Goal: Information Seeking & Learning: Learn about a topic

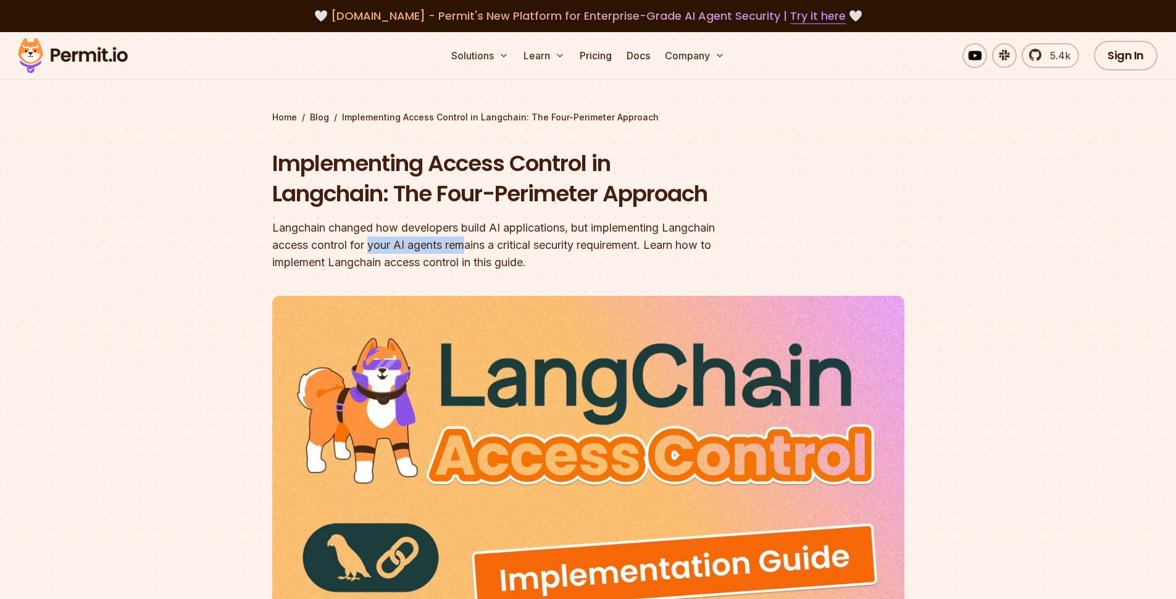
drag, startPoint x: 370, startPoint y: 243, endPoint x: 486, endPoint y: 248, distance: 115.5
click at [481, 248] on div "Langchain changed how developers build AI applications, but implementing Langch…" at bounding box center [509, 245] width 474 height 52
click at [519, 248] on div "Langchain changed how developers build AI applications, but implementing Langch…" at bounding box center [509, 245] width 474 height 52
drag, startPoint x: 539, startPoint y: 248, endPoint x: 724, endPoint y: 245, distance: 184.7
click at [686, 246] on div "Langchain changed how developers build AI applications, but implementing Langch…" at bounding box center [509, 245] width 474 height 52
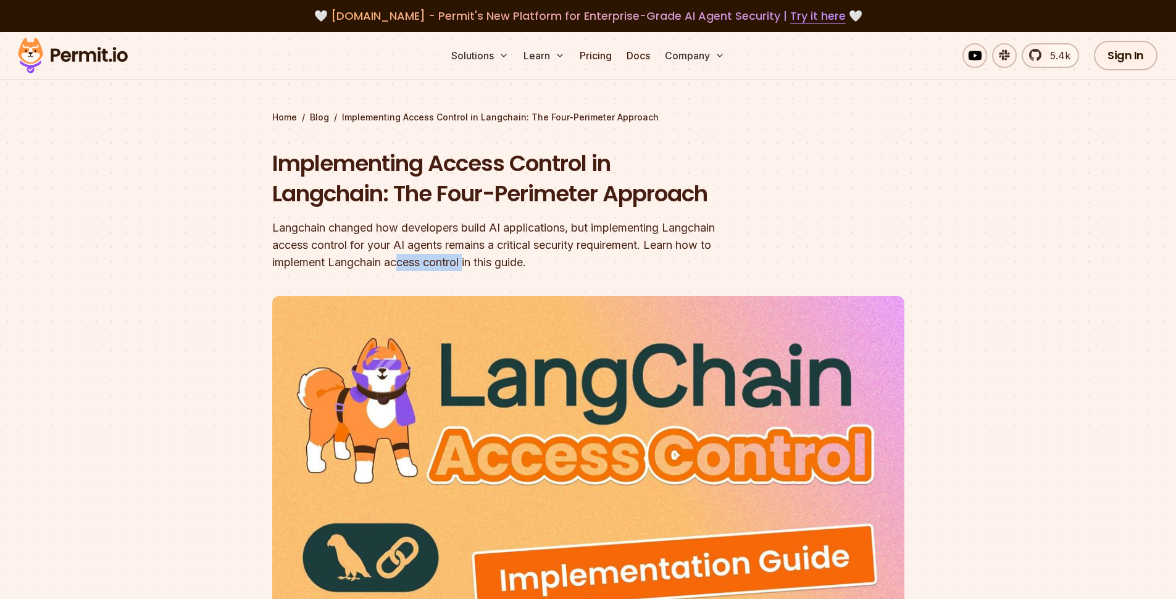
drag, startPoint x: 406, startPoint y: 264, endPoint x: 533, endPoint y: 258, distance: 127.9
click at [467, 260] on div "Langchain changed how developers build AI applications, but implementing Langch…" at bounding box center [509, 245] width 474 height 52
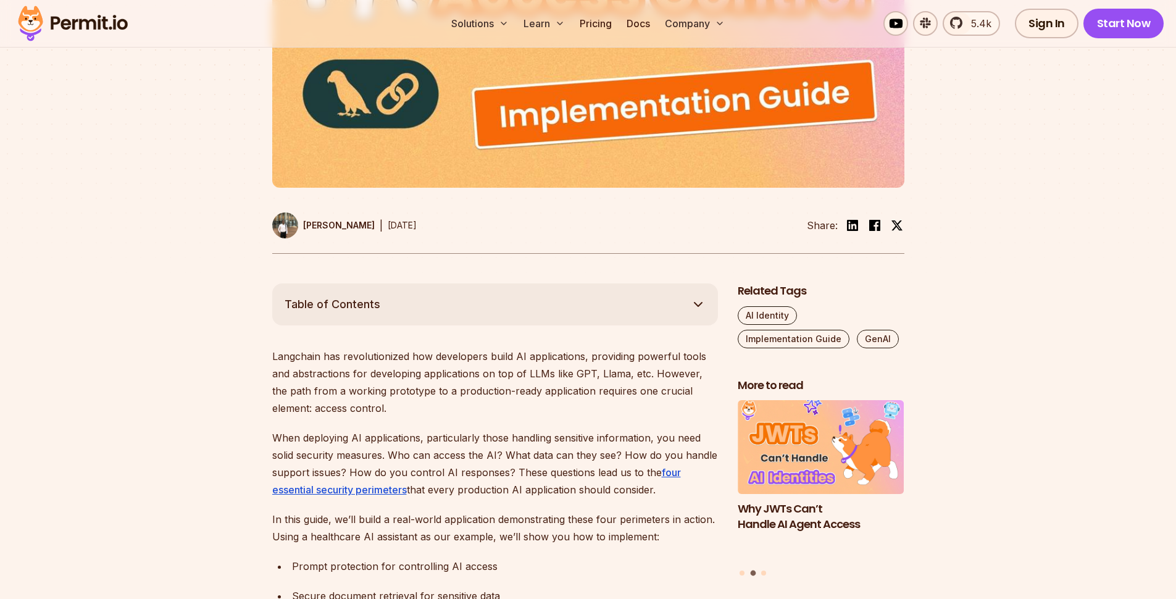
scroll to position [598, 0]
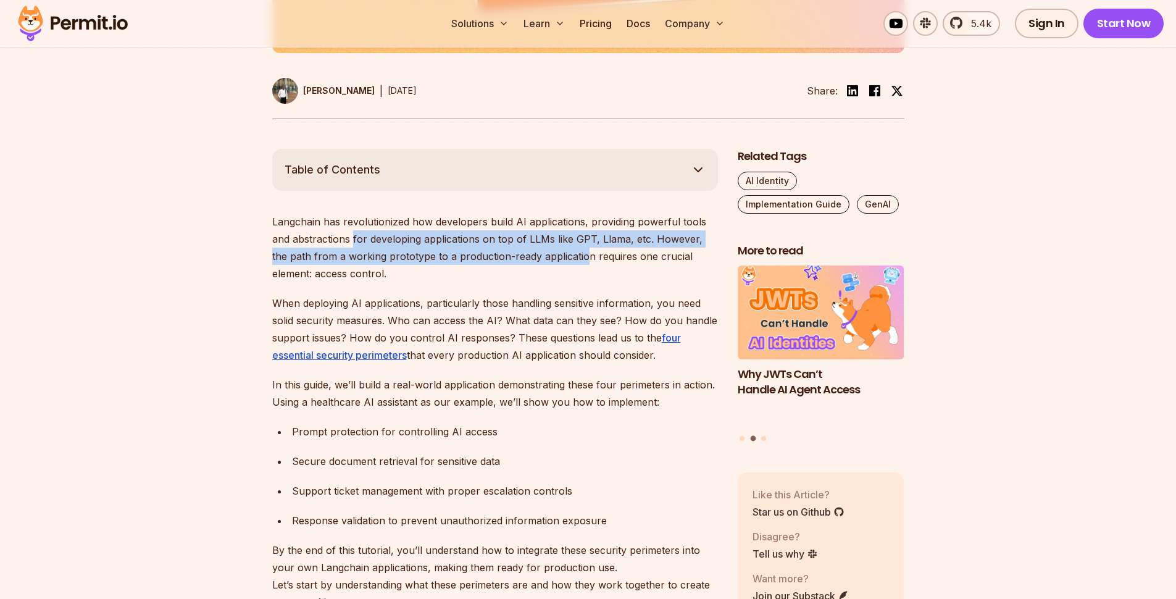
drag, startPoint x: 354, startPoint y: 240, endPoint x: 581, endPoint y: 247, distance: 227.3
click at [569, 249] on p "Langchain has revolutionized how developers build AI applications, providing po…" at bounding box center [495, 247] width 446 height 69
click at [597, 245] on p "Langchain has revolutionized how developers build AI applications, providing po…" at bounding box center [495, 247] width 446 height 69
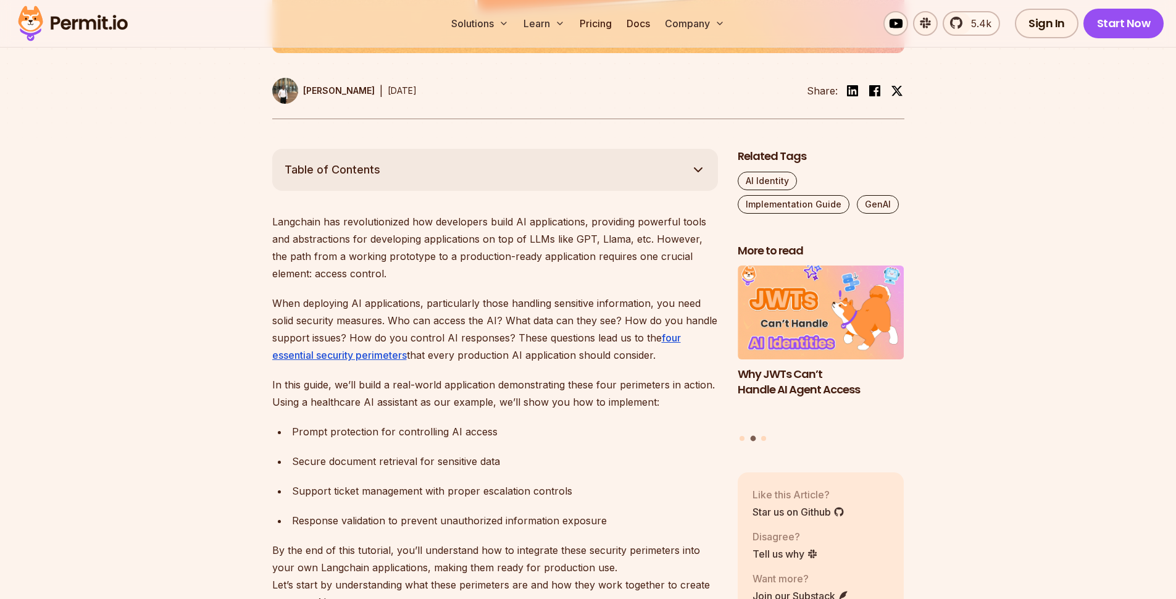
click at [622, 240] on p "Langchain has revolutionized how developers build AI applications, providing po…" at bounding box center [495, 247] width 446 height 69
click at [663, 239] on p "Langchain has revolutionized how developers build AI applications, providing po…" at bounding box center [495, 247] width 446 height 69
click at [327, 254] on p "Langchain has revolutionized how developers build AI applications, providing po…" at bounding box center [495, 247] width 446 height 69
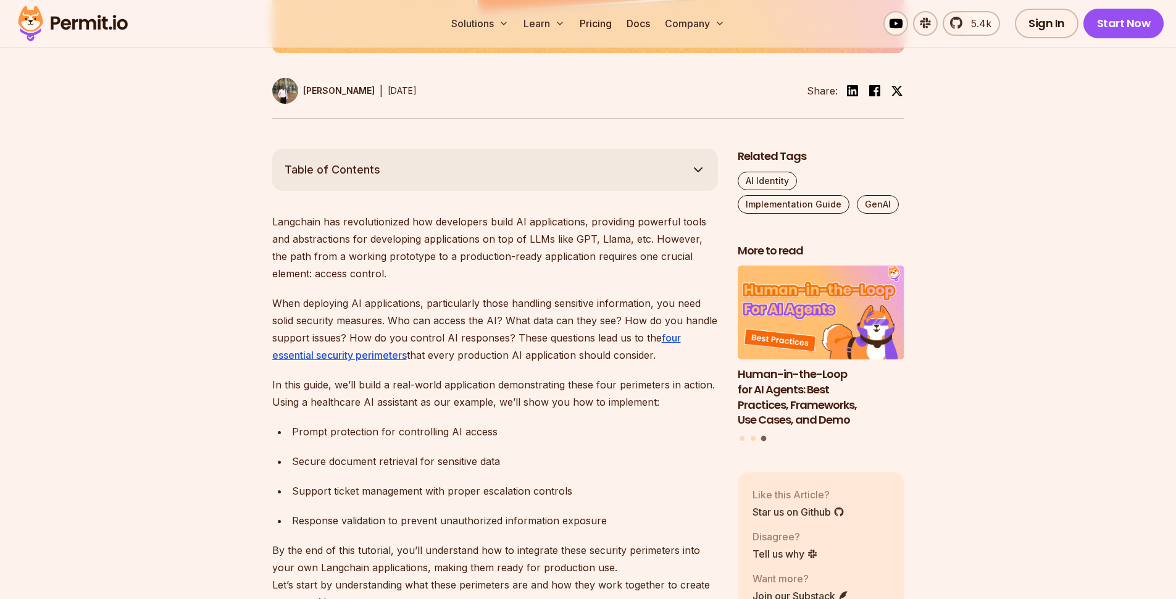
click at [387, 256] on p "Langchain has revolutionized how developers build AI applications, providing po…" at bounding box center [495, 247] width 446 height 69
click at [474, 258] on p "Langchain has revolutionized how developers build AI applications, providing po…" at bounding box center [495, 247] width 446 height 69
click at [603, 256] on p "Langchain has revolutionized how developers build AI applications, providing po…" at bounding box center [495, 247] width 446 height 69
drag, startPoint x: 283, startPoint y: 300, endPoint x: 350, endPoint y: 301, distance: 66.7
click at [350, 301] on p "When deploying AI applications, particularly those handling sensitive informati…" at bounding box center [495, 329] width 446 height 69
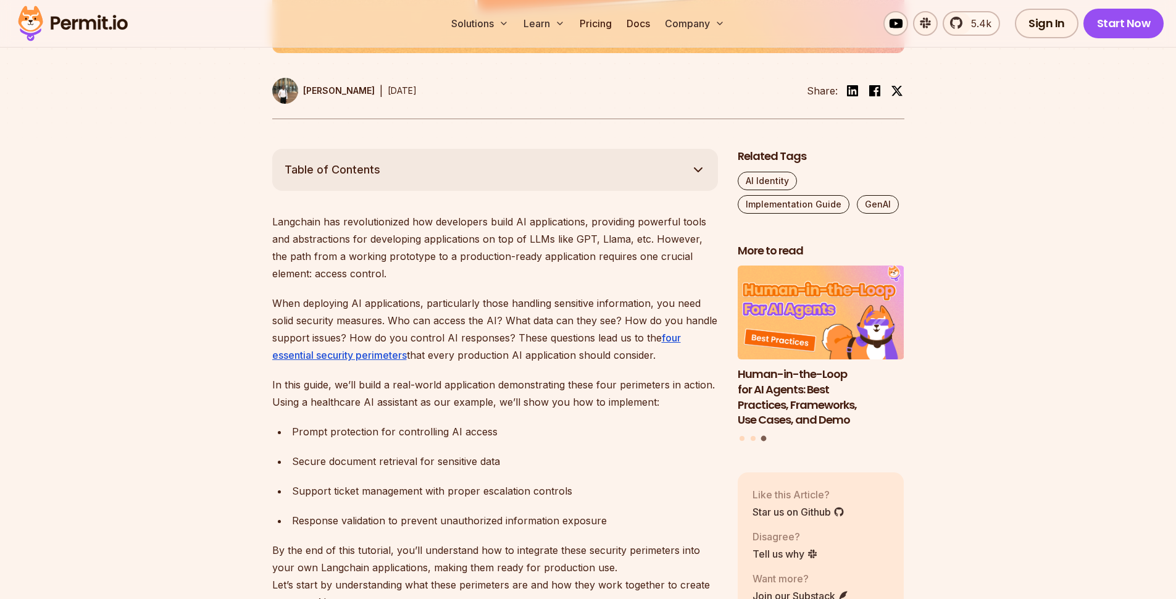
click at [383, 301] on p "When deploying AI applications, particularly those handling sensitive informati…" at bounding box center [495, 329] width 446 height 69
drag, startPoint x: 403, startPoint y: 305, endPoint x: 416, endPoint y: 304, distance: 13.0
click at [403, 305] on p "When deploying AI applications, particularly those handling sensitive informati…" at bounding box center [495, 329] width 446 height 69
click at [487, 306] on p "When deploying AI applications, particularly those handling sensitive informati…" at bounding box center [495, 329] width 446 height 69
drag, startPoint x: 556, startPoint y: 306, endPoint x: 579, endPoint y: 306, distance: 22.9
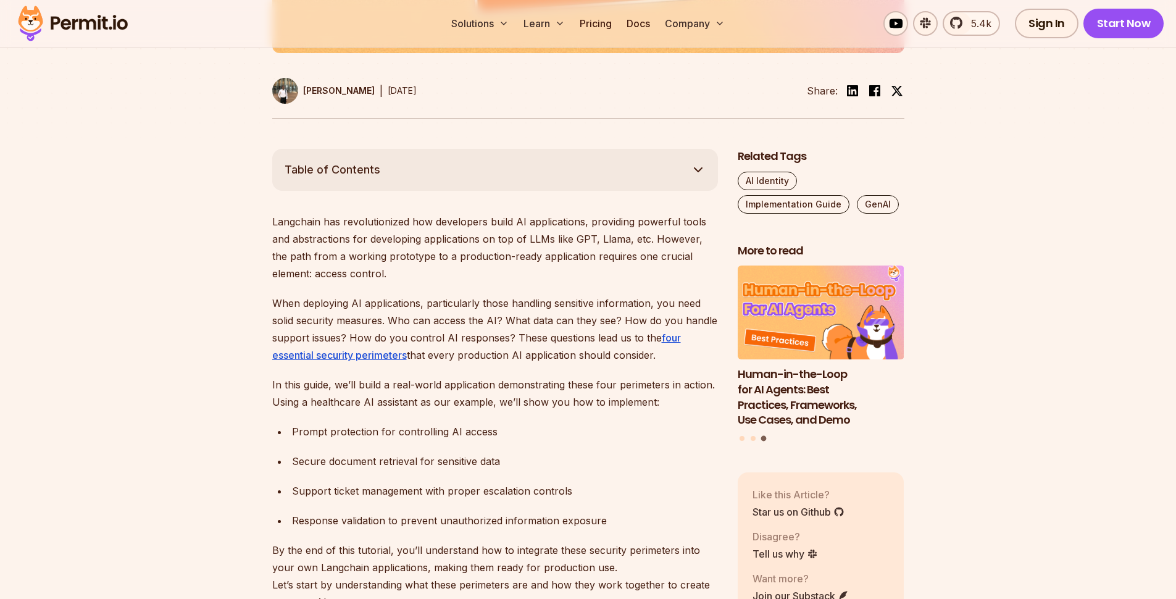
click at [562, 306] on p "When deploying AI applications, particularly those handling sensitive informati…" at bounding box center [495, 329] width 446 height 69
click at [632, 306] on p "When deploying AI applications, particularly those handling sensitive informati…" at bounding box center [495, 329] width 446 height 69
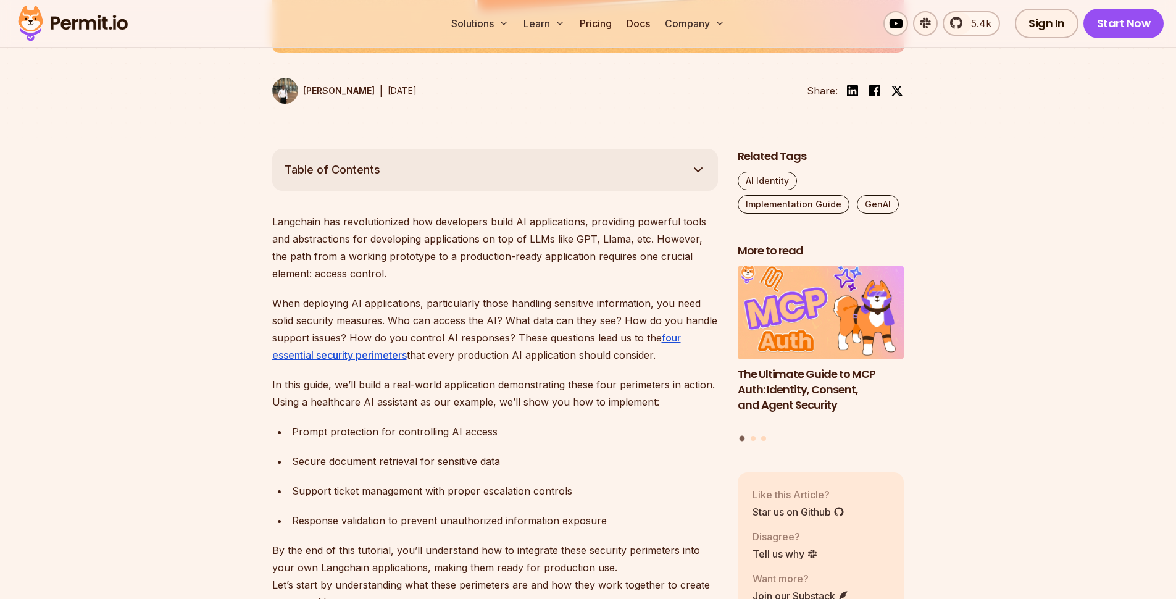
drag, startPoint x: 291, startPoint y: 324, endPoint x: 374, endPoint y: 325, distance: 82.7
click at [291, 324] on p "When deploying AI applications, particularly those handling sensitive informati…" at bounding box center [495, 329] width 446 height 69
drag, startPoint x: 426, startPoint y: 325, endPoint x: 487, endPoint y: 325, distance: 60.5
click at [469, 326] on p "When deploying AI applications, particularly those handling sensitive informati…" at bounding box center [495, 329] width 446 height 69
click at [529, 325] on p "When deploying AI applications, particularly those handling sensitive informati…" at bounding box center [495, 329] width 446 height 69
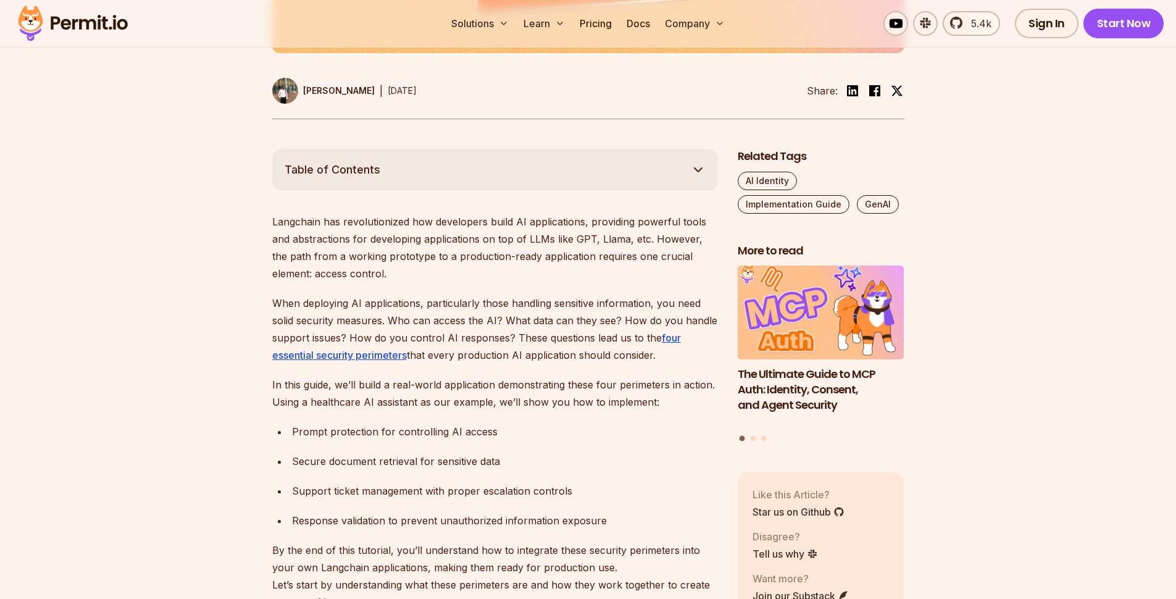
drag, startPoint x: 565, startPoint y: 319, endPoint x: 622, endPoint y: 322, distance: 56.9
click at [566, 319] on p "When deploying AI applications, particularly those handling sensitive informati…" at bounding box center [495, 329] width 446 height 69
drag, startPoint x: 640, startPoint y: 321, endPoint x: 674, endPoint y: 320, distance: 34.0
click at [674, 320] on p "When deploying AI applications, particularly those handling sensitive informati…" at bounding box center [495, 329] width 446 height 69
drag, startPoint x: 361, startPoint y: 338, endPoint x: 519, endPoint y: 335, distance: 158.7
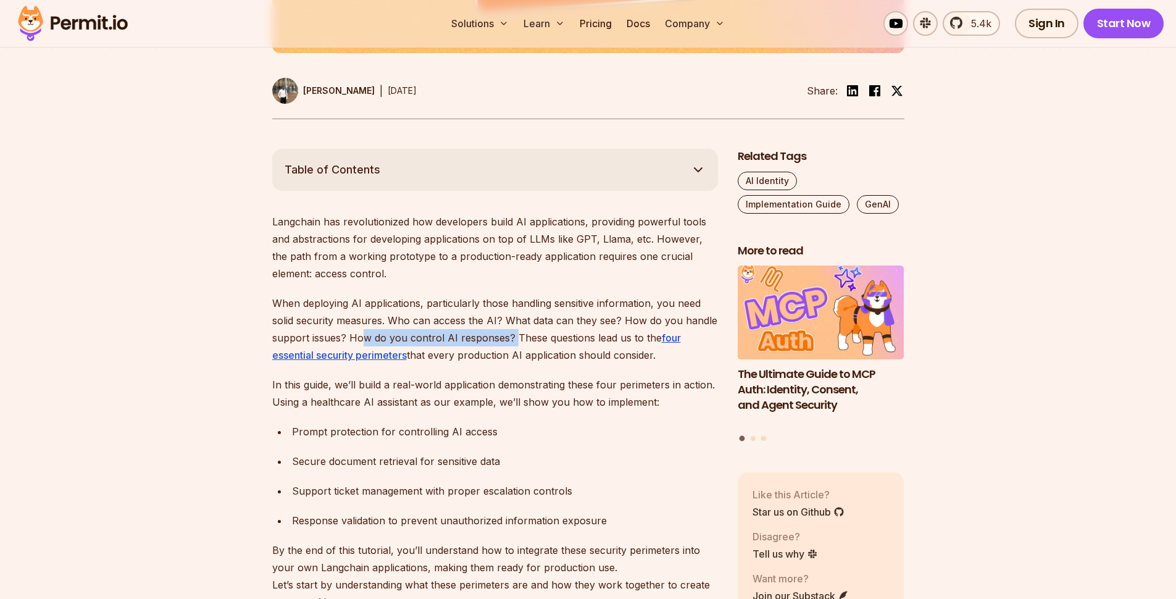
click at [511, 336] on p "When deploying AI applications, particularly those handling sensitive informati…" at bounding box center [495, 329] width 446 height 69
drag, startPoint x: 538, startPoint y: 337, endPoint x: 584, endPoint y: 336, distance: 45.7
click at [584, 336] on p "When deploying AI applications, particularly those handling sensitive informati…" at bounding box center [495, 329] width 446 height 69
drag, startPoint x: 438, startPoint y: 354, endPoint x: 509, endPoint y: 351, distance: 71.7
click at [509, 351] on p "When deploying AI applications, particularly those handling sensitive informati…" at bounding box center [495, 329] width 446 height 69
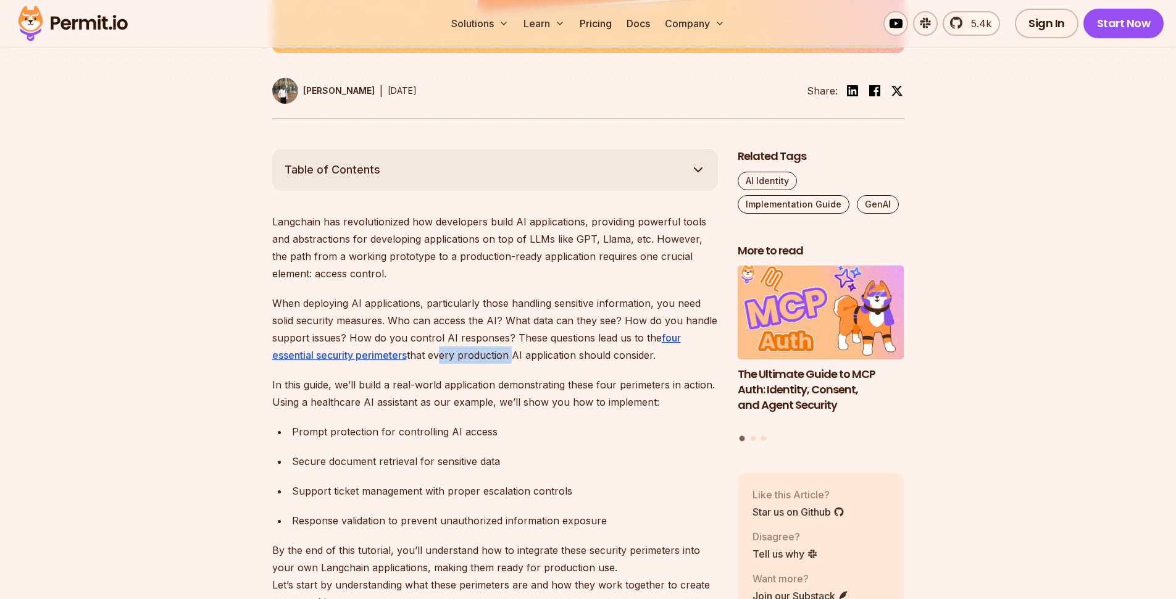
scroll to position [622, 0]
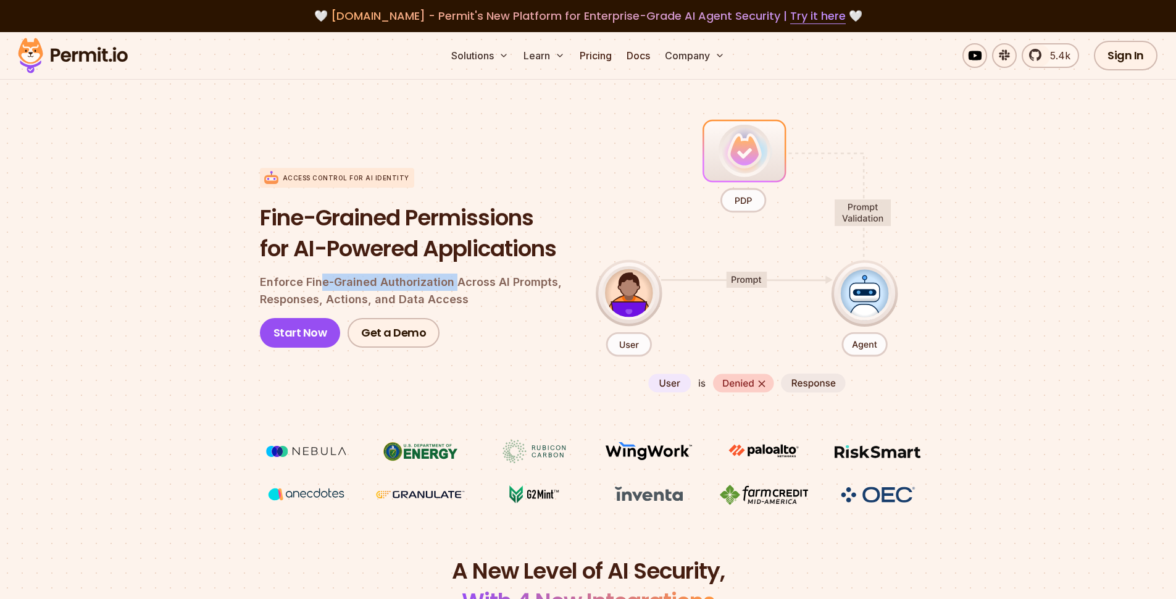
drag, startPoint x: 326, startPoint y: 284, endPoint x: 472, endPoint y: 285, distance: 145.7
click at [454, 286] on p "Enforce Fine-Grained Authorization Across AI Prompts, Responses, Actions, and D…" at bounding box center [418, 291] width 316 height 35
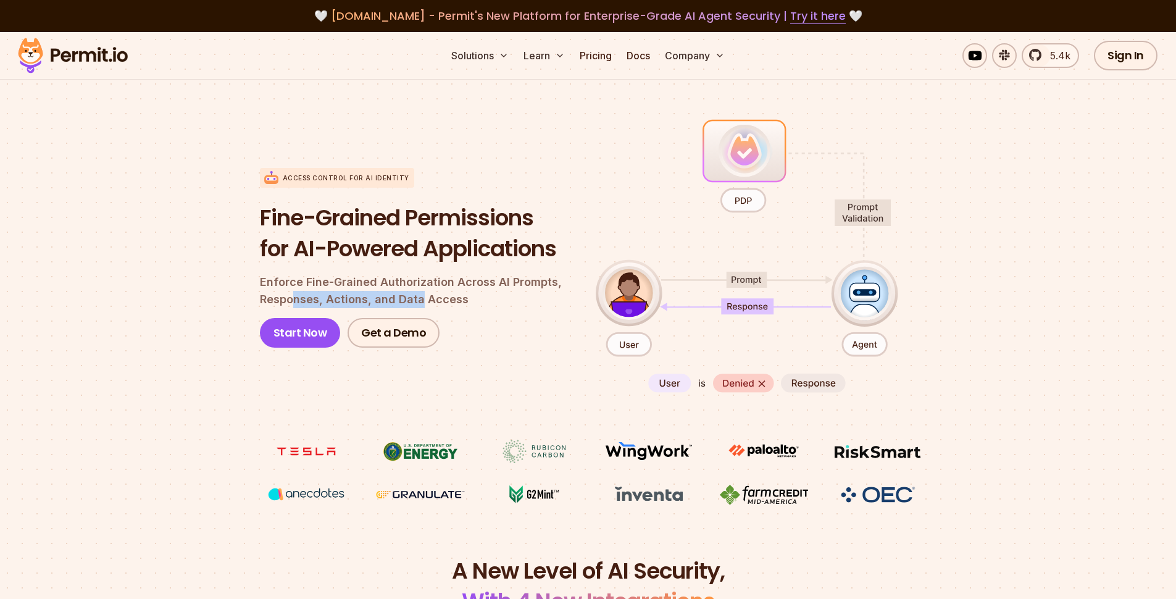
drag, startPoint x: 293, startPoint y: 302, endPoint x: 427, endPoint y: 293, distance: 134.3
click at [424, 296] on p "Enforce Fine-Grained Authorization Across AI Prompts, Responses, Actions, and D…" at bounding box center [418, 291] width 316 height 35
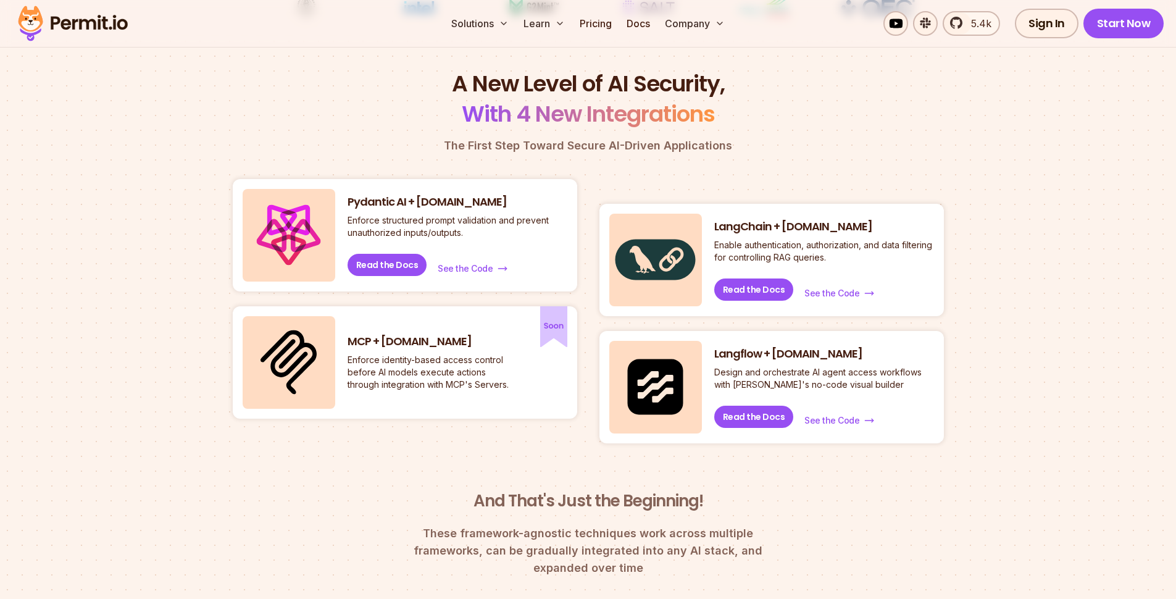
scroll to position [616, 0]
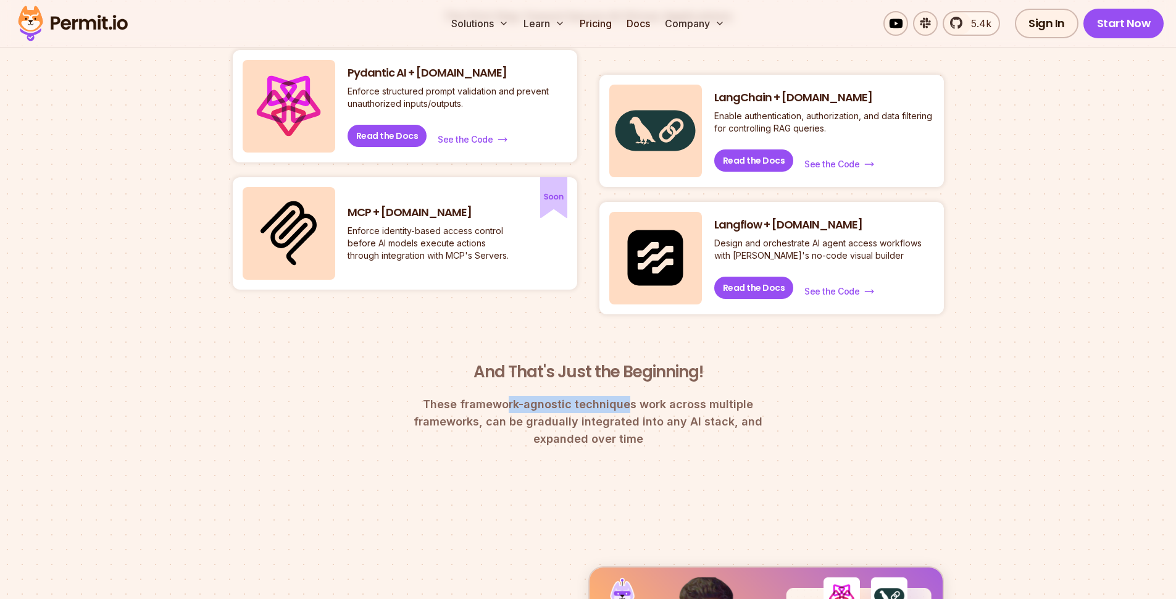
drag, startPoint x: 475, startPoint y: 406, endPoint x: 593, endPoint y: 409, distance: 118.0
click at [593, 409] on p "These framework-agnostic techniques work across multiple frameworks, can be gra…" at bounding box center [588, 422] width 395 height 52
drag, startPoint x: 470, startPoint y: 424, endPoint x: 671, endPoint y: 420, distance: 201.3
click at [671, 420] on p "These framework-agnostic techniques work across multiple frameworks, can be gra…" at bounding box center [588, 422] width 395 height 52
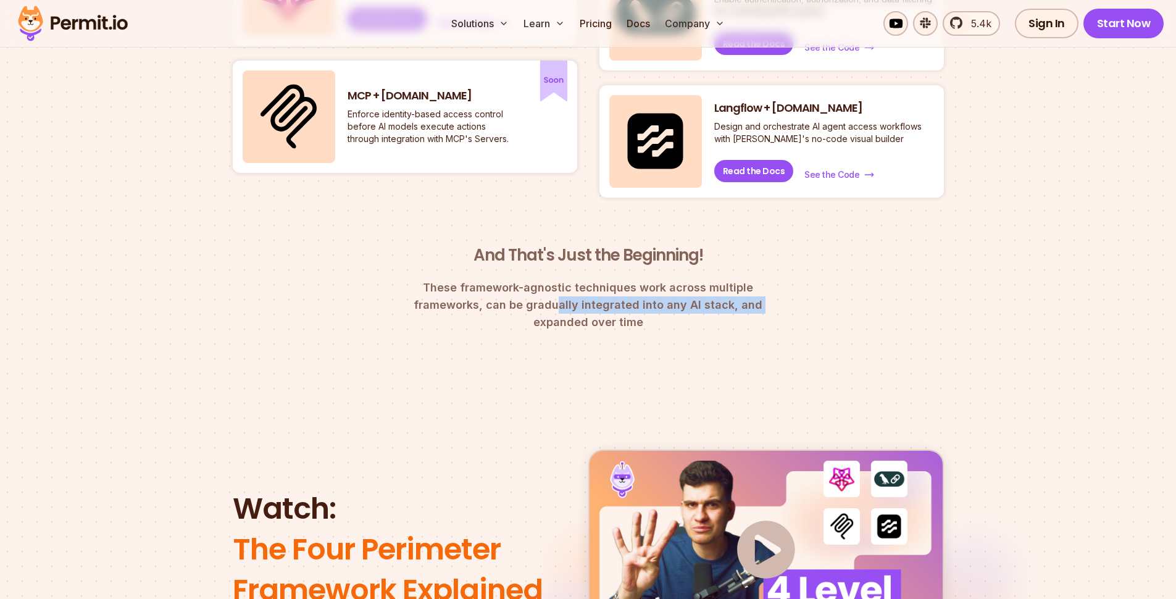
scroll to position [796, 0]
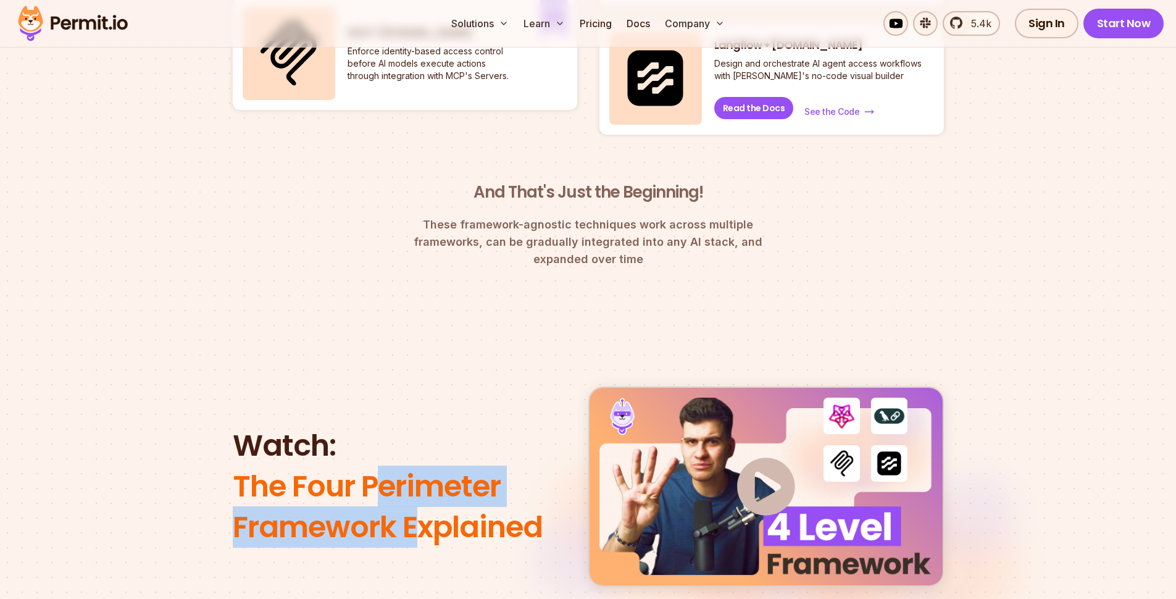
drag, startPoint x: 376, startPoint y: 429, endPoint x: 705, endPoint y: 432, distance: 329.1
click at [559, 466] on span "The Four Perimeter Framework Explained" at bounding box center [396, 507] width 326 height 82
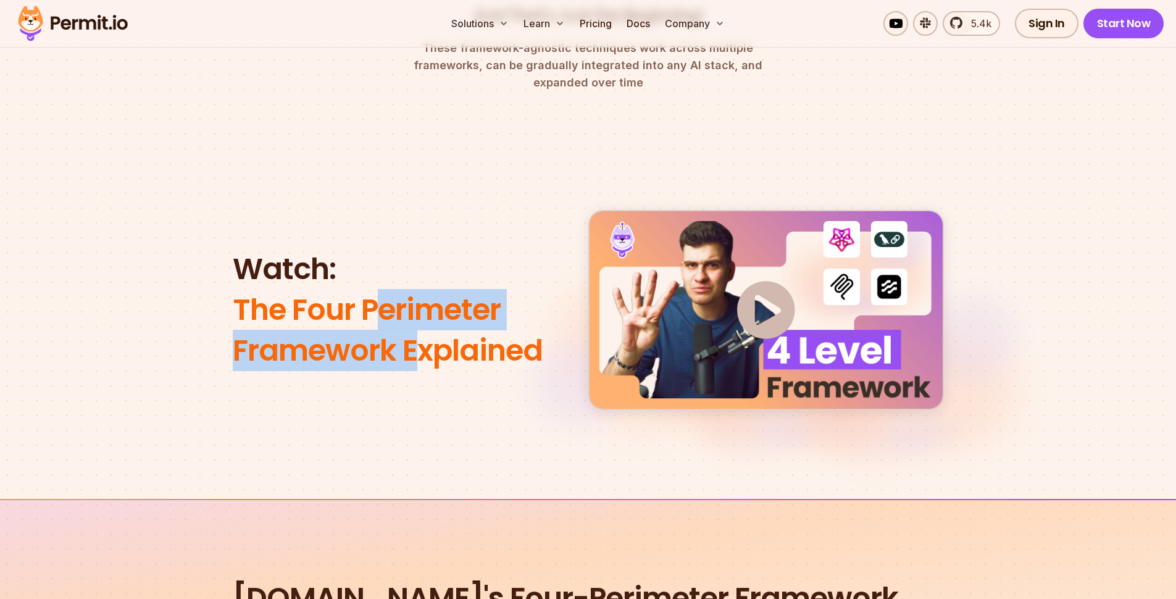
scroll to position [1093, 0]
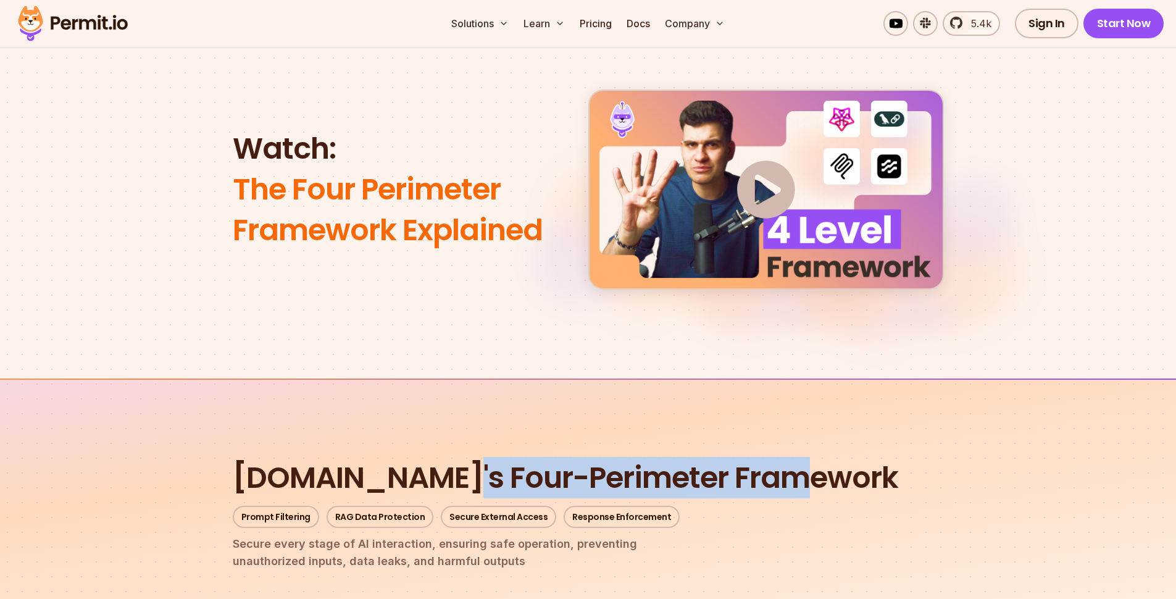
drag, startPoint x: 411, startPoint y: 341, endPoint x: 763, endPoint y: 337, distance: 352.0
click at [763, 458] on h2 "Permit.io's Four-Perimeter Framework" at bounding box center [588, 478] width 711 height 41
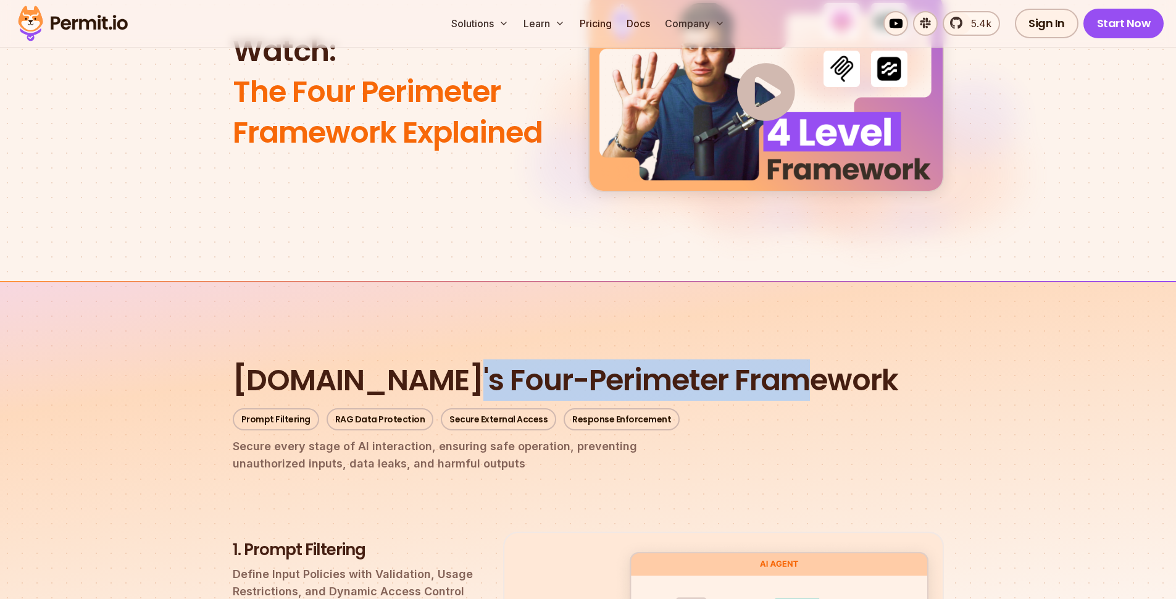
scroll to position [1219, 0]
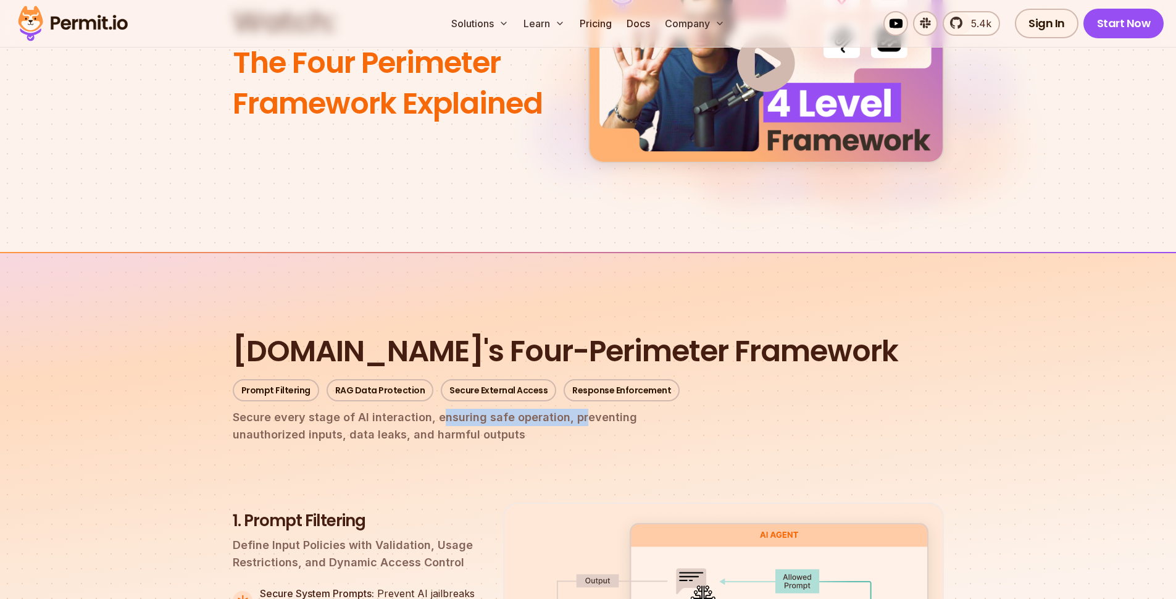
drag, startPoint x: 434, startPoint y: 282, endPoint x: 579, endPoint y: 284, distance: 144.5
click at [579, 409] on span "Secure every stage of AI interaction, ensuring safe operation, preventing" at bounding box center [588, 417] width 711 height 17
drag, startPoint x: 269, startPoint y: 299, endPoint x: 324, endPoint y: 299, distance: 55.6
click at [324, 409] on p "Secure every stage of AI interaction, ensuring safe operation, preventing unaut…" at bounding box center [588, 426] width 711 height 35
drag, startPoint x: 359, startPoint y: 299, endPoint x: 415, endPoint y: 299, distance: 55.6
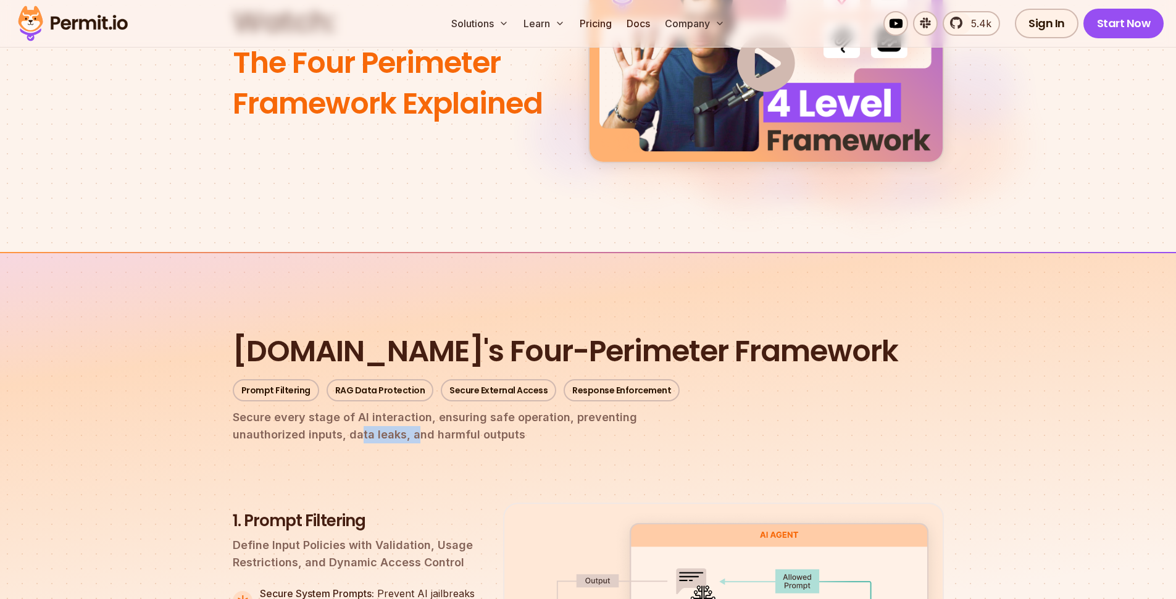
click at [414, 409] on p "Secure every stage of AI interaction, ensuring safe operation, preventing unaut…" at bounding box center [588, 426] width 711 height 35
drag, startPoint x: 442, startPoint y: 299, endPoint x: 503, endPoint y: 299, distance: 61.1
click at [503, 409] on p "Secure every stage of AI interaction, ensuring safe operation, preventing unaut…" at bounding box center [588, 426] width 711 height 35
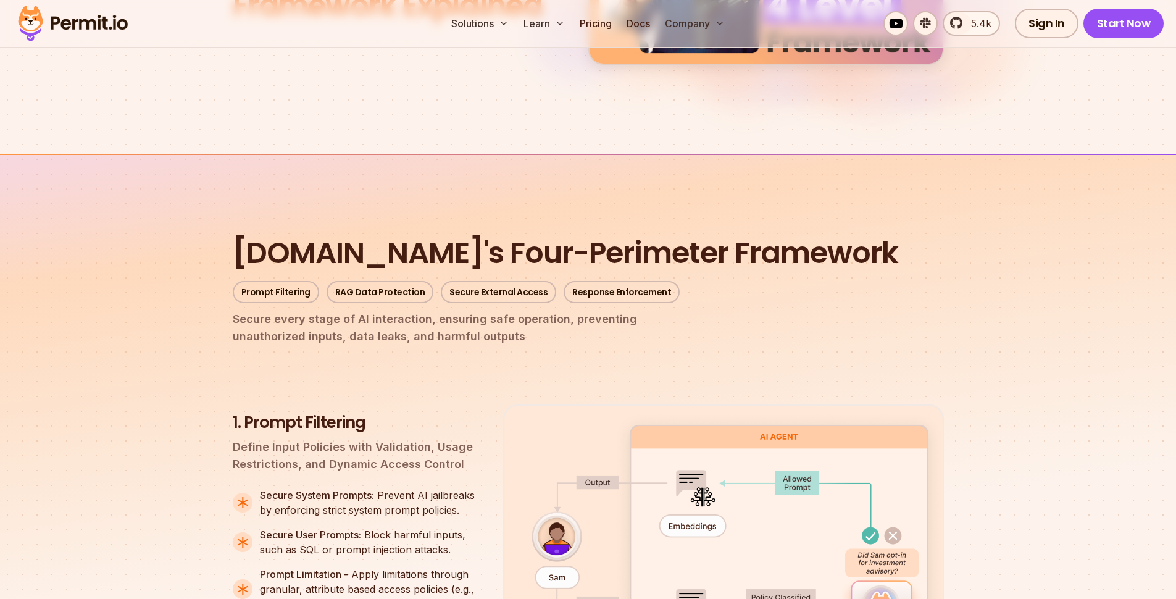
click at [257, 438] on p "Define Input Policies with Validation, Usage Restrictions, and Dynamic Access C…" at bounding box center [358, 455] width 251 height 35
drag, startPoint x: 315, startPoint y: 312, endPoint x: 379, endPoint y: 311, distance: 63.6
click at [322, 438] on p "Define Input Policies with Validation, Usage Restrictions, and Dynamic Access C…" at bounding box center [358, 455] width 251 height 35
drag, startPoint x: 328, startPoint y: 316, endPoint x: 392, endPoint y: 309, distance: 63.9
click at [332, 438] on p "Define Input Policies with Validation, Usage Restrictions, and Dynamic Access C…" at bounding box center [358, 455] width 251 height 35
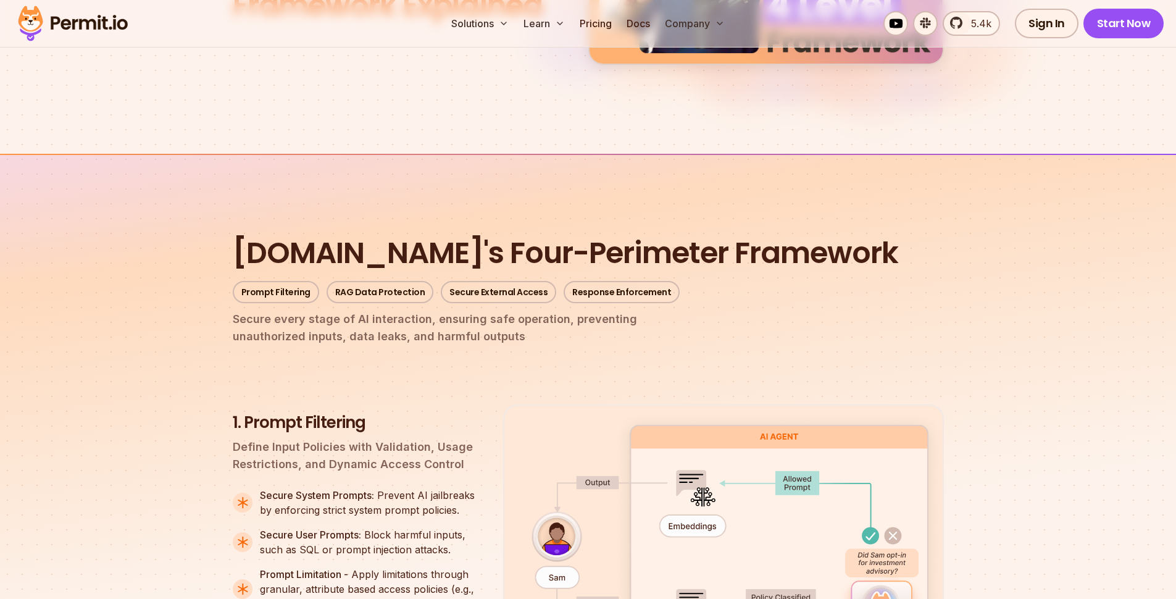
drag, startPoint x: 384, startPoint y: 312, endPoint x: 409, endPoint y: 312, distance: 25.3
click at [384, 438] on p "Define Input Policies with Validation, Usage Restrictions, and Dynamic Access C…" at bounding box center [358, 455] width 251 height 35
click at [450, 438] on p "Define Input Policies with Validation, Usage Restrictions, and Dynamic Access C…" at bounding box center [358, 455] width 251 height 35
drag, startPoint x: 285, startPoint y: 324, endPoint x: 354, endPoint y: 326, distance: 69.2
click at [286, 438] on p "Define Input Policies with Validation, Usage Restrictions, and Dynamic Access C…" at bounding box center [358, 455] width 251 height 35
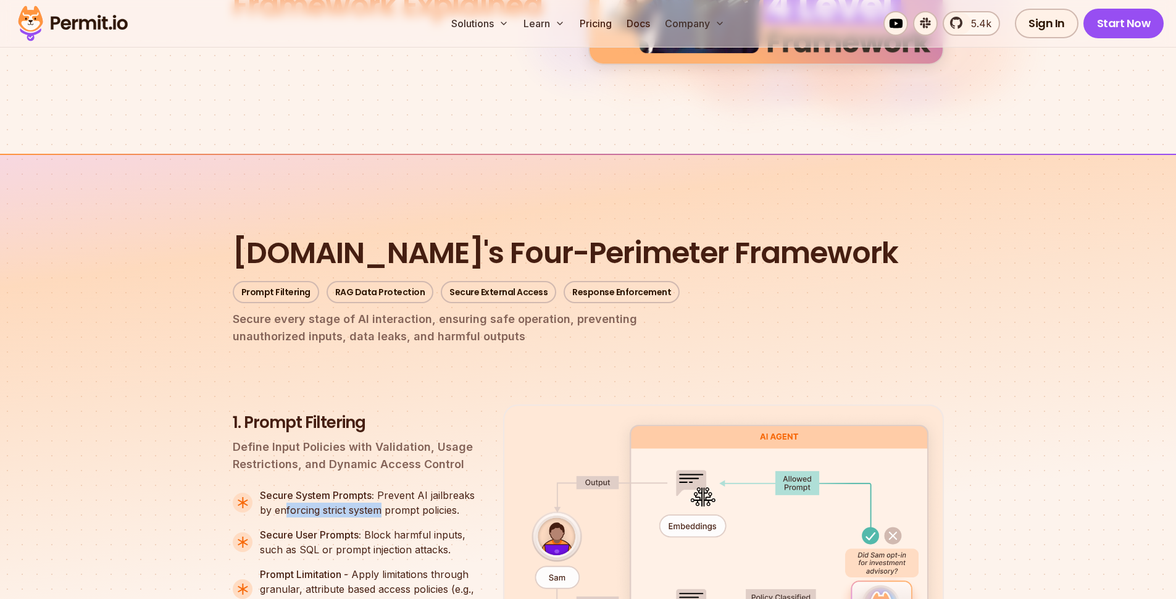
drag, startPoint x: 310, startPoint y: 380, endPoint x: 383, endPoint y: 380, distance: 72.9
click at [383, 488] on p "Secure System Prompts: Prevent AI jailbreaks by enforcing strict system prompt …" at bounding box center [372, 503] width 224 height 30
click at [415, 488] on p "Secure System Prompts: Prevent AI jailbreaks by enforcing strict system prompt …" at bounding box center [372, 503] width 224 height 30
drag, startPoint x: 287, startPoint y: 407, endPoint x: 360, endPoint y: 402, distance: 73.6
click at [359, 527] on p "Secure User Prompts: Block harmful inputs, such as SQL or prompt injection atta…" at bounding box center [372, 542] width 224 height 30
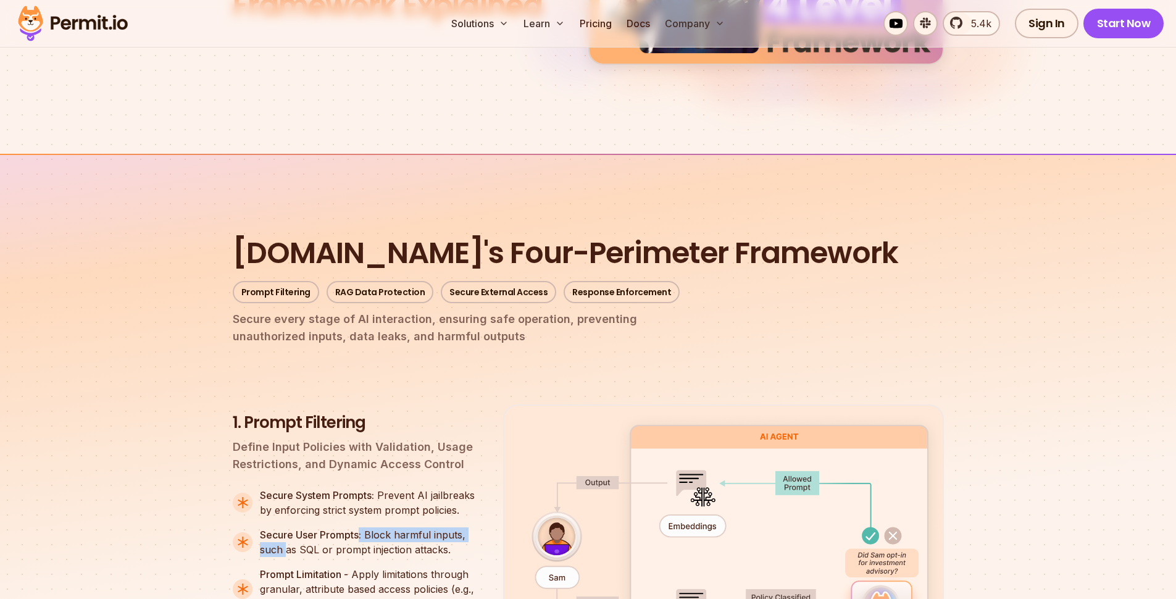
click at [404, 527] on p "Secure User Prompts: Block harmful inputs, such as SQL or prompt injection atta…" at bounding box center [372, 542] width 224 height 30
drag, startPoint x: 307, startPoint y: 412, endPoint x: 359, endPoint y: 411, distance: 52.5
click at [359, 527] on p "Secure User Prompts: Block harmful inputs, such as SQL or prompt injection atta…" at bounding box center [372, 542] width 224 height 30
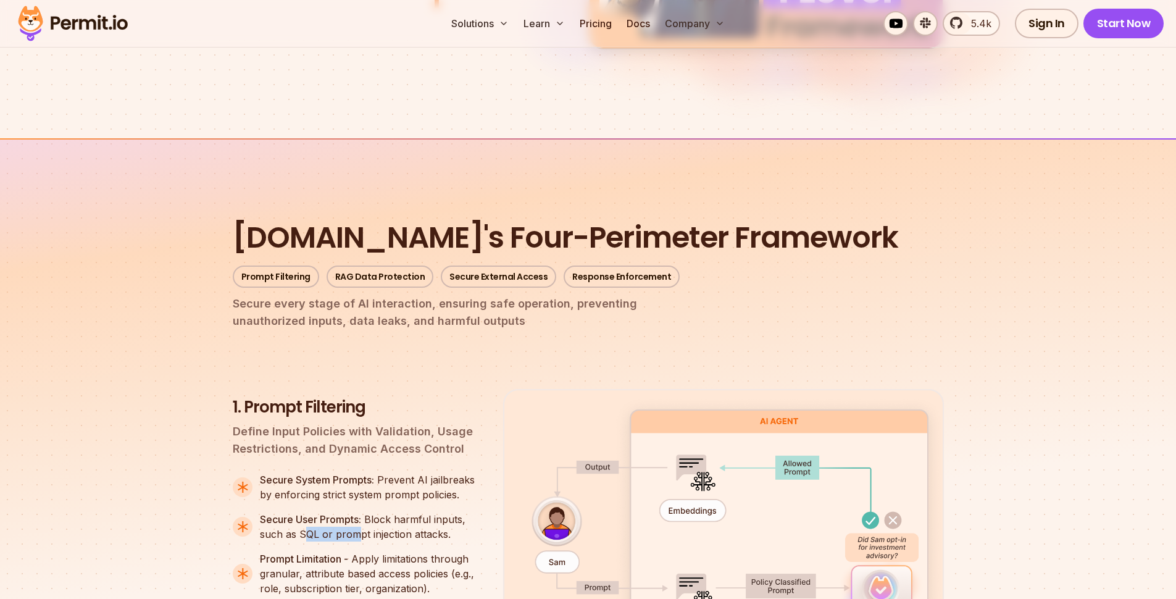
drag, startPoint x: 327, startPoint y: 415, endPoint x: 374, endPoint y: 420, distance: 47.3
click at [352, 472] on ul "Secure System Prompts: Prevent AI jailbreaks by enforcing strict system prompt …" at bounding box center [358, 561] width 251 height 178
click at [353, 551] on p "Prompt Limitation - Apply limitations through granular, attribute based access …" at bounding box center [372, 573] width 224 height 44
drag, startPoint x: 301, startPoint y: 493, endPoint x: 320, endPoint y: 491, distance: 18.6
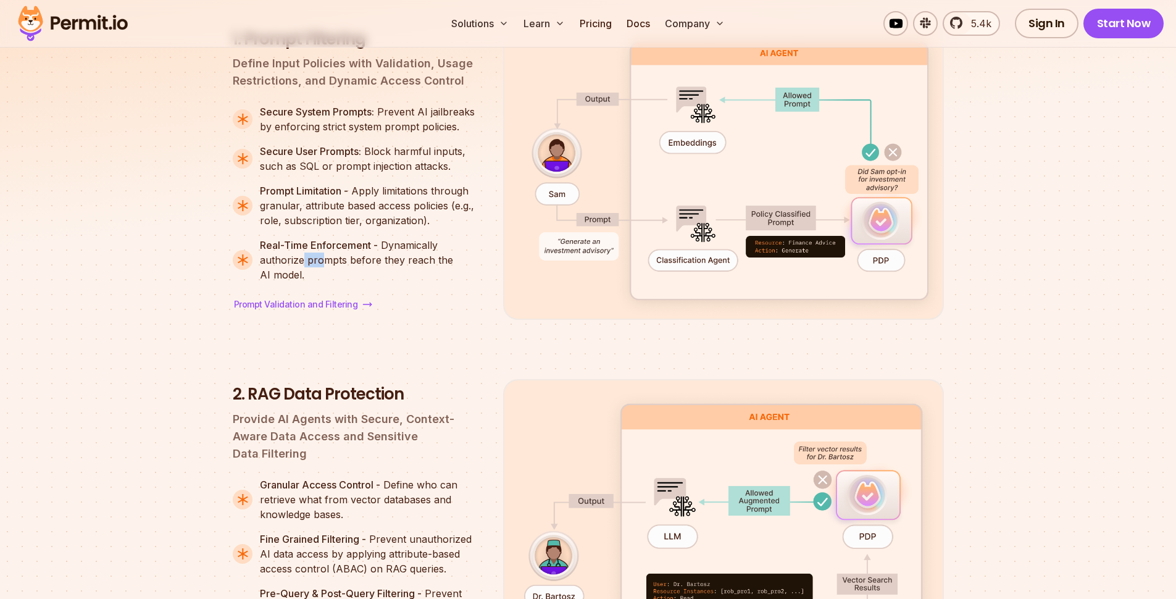
scroll to position [1709, 0]
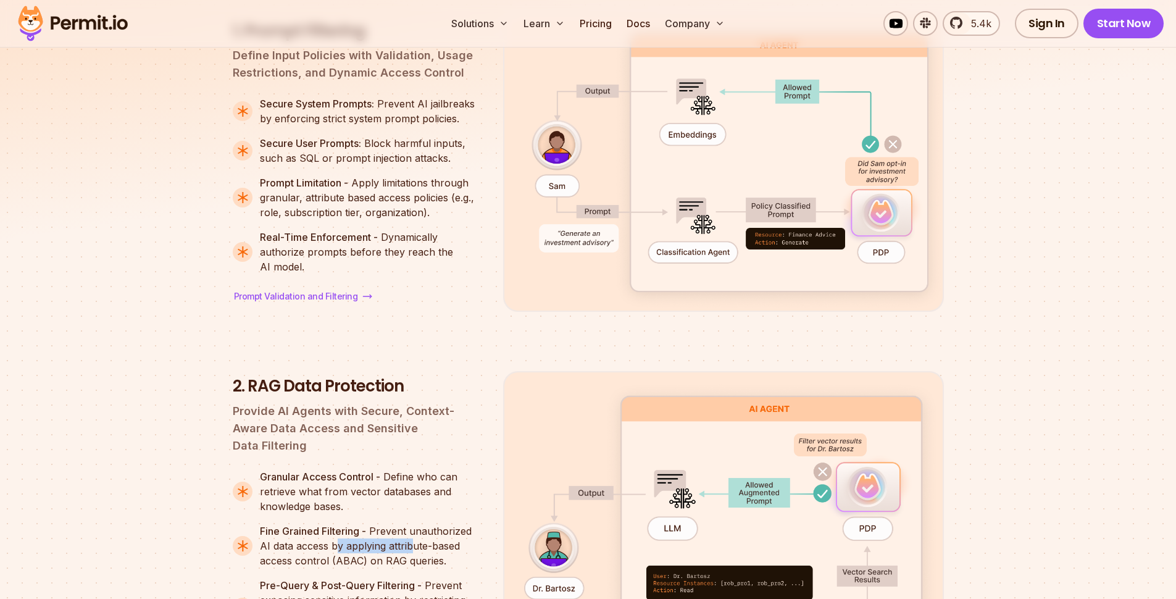
drag, startPoint x: 325, startPoint y: 400, endPoint x: 401, endPoint y: 393, distance: 75.6
click at [401, 524] on p "Fine Grained Filtering - Prevent unauthorized AI data access by applying attrib…" at bounding box center [372, 546] width 224 height 44
drag, startPoint x: 303, startPoint y: 414, endPoint x: 374, endPoint y: 411, distance: 71.1
click at [373, 524] on p "Fine Grained Filtering - Prevent unauthorized AI data access by applying attrib…" at bounding box center [372, 546] width 224 height 44
drag, startPoint x: 284, startPoint y: 379, endPoint x: 322, endPoint y: 379, distance: 37.7
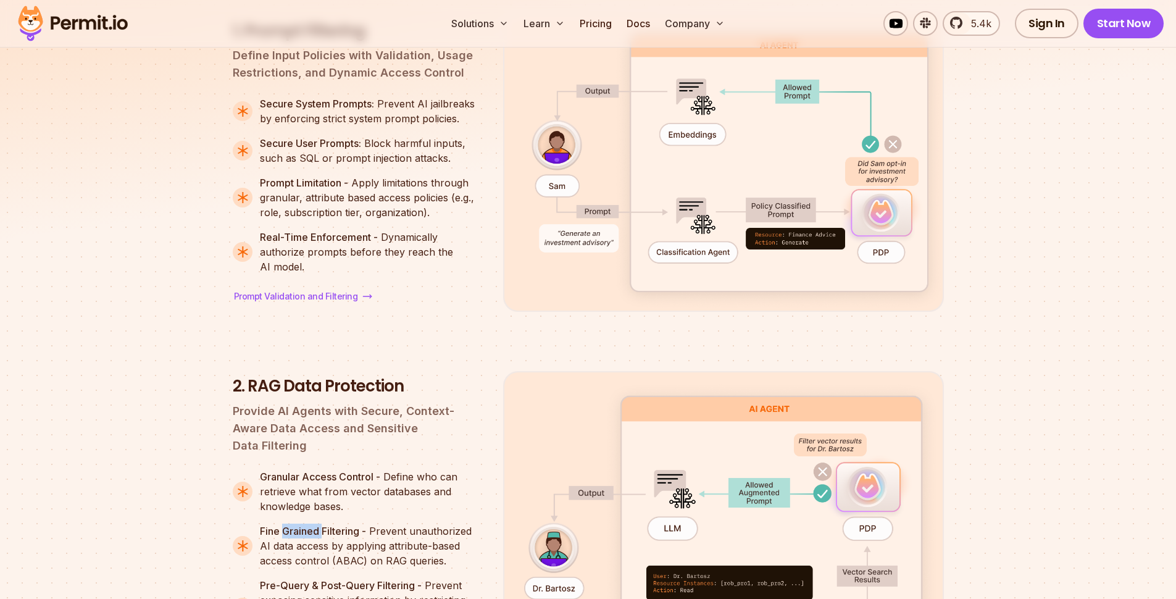
click at [322, 525] on strong "Fine Grained Filtering -" at bounding box center [313, 531] width 106 height 12
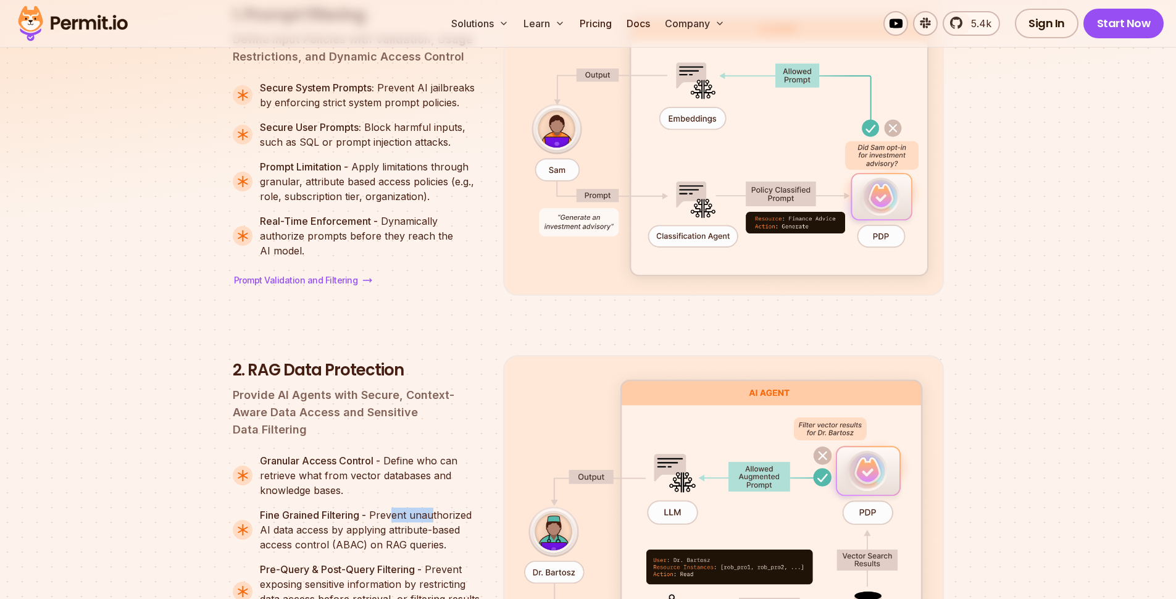
drag, startPoint x: 392, startPoint y: 362, endPoint x: 431, endPoint y: 361, distance: 38.9
click at [430, 508] on p "Fine Grained Filtering - Prevent unauthorized AI data access by applying attrib…" at bounding box center [372, 530] width 224 height 44
drag, startPoint x: 280, startPoint y: 379, endPoint x: 314, endPoint y: 378, distance: 34.0
click at [312, 508] on p "Fine Grained Filtering - Prevent unauthorized AI data access by applying attrib…" at bounding box center [372, 530] width 224 height 44
click at [322, 508] on p "Fine Grained Filtering - Prevent unauthorized AI data access by applying attrib…" at bounding box center [372, 530] width 224 height 44
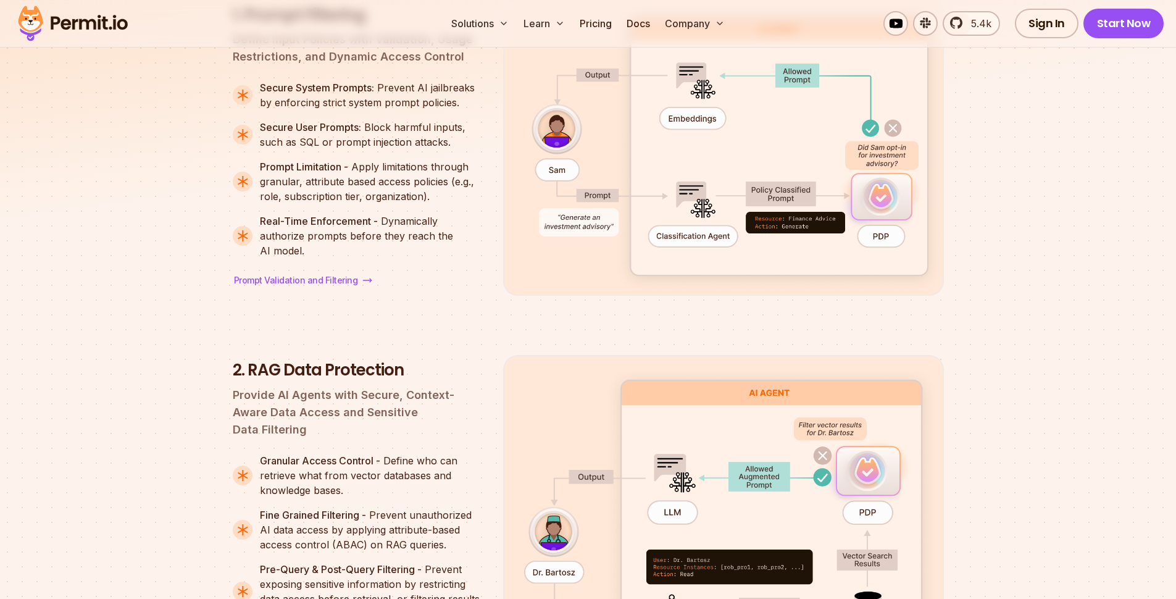
drag, startPoint x: 370, startPoint y: 375, endPoint x: 395, endPoint y: 375, distance: 24.7
click at [370, 508] on p "Fine Grained Filtering - Prevent unauthorized AI data access by applying attrib…" at bounding box center [372, 530] width 224 height 44
click at [431, 508] on p "Fine Grained Filtering - Prevent unauthorized AI data access by applying attrib…" at bounding box center [372, 530] width 224 height 44
click at [281, 508] on p "Fine Grained Filtering - Prevent unauthorized AI data access by applying attrib…" at bounding box center [372, 530] width 224 height 44
drag, startPoint x: 379, startPoint y: 393, endPoint x: 434, endPoint y: 391, distance: 55.0
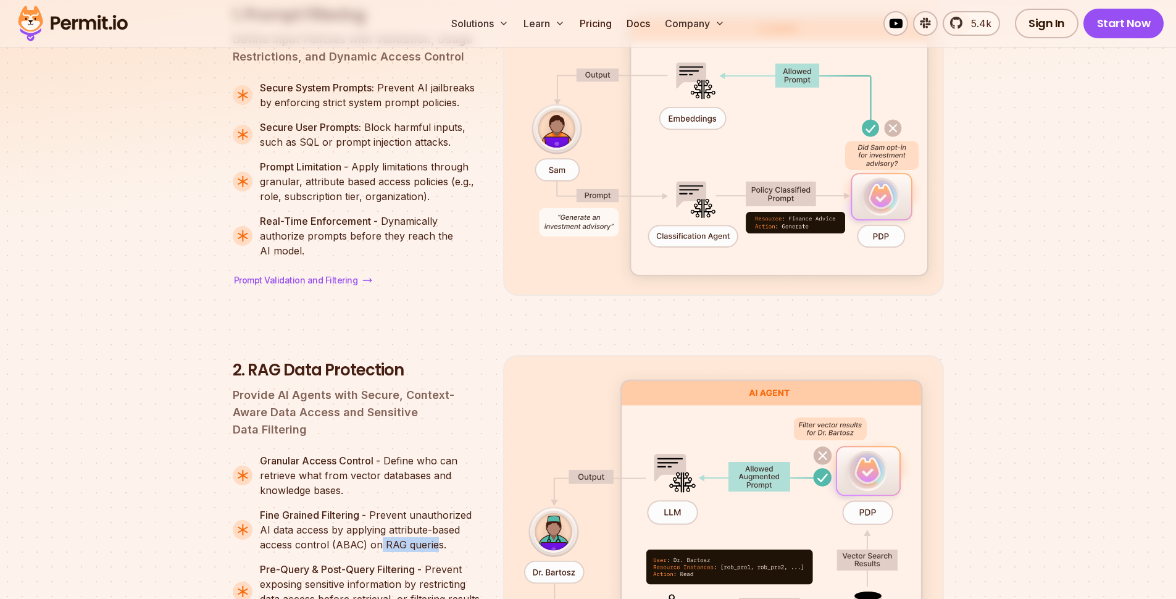
click at [434, 508] on p "Fine Grained Filtering - Prevent unauthorized AI data access by applying attrib…" at bounding box center [372, 530] width 224 height 44
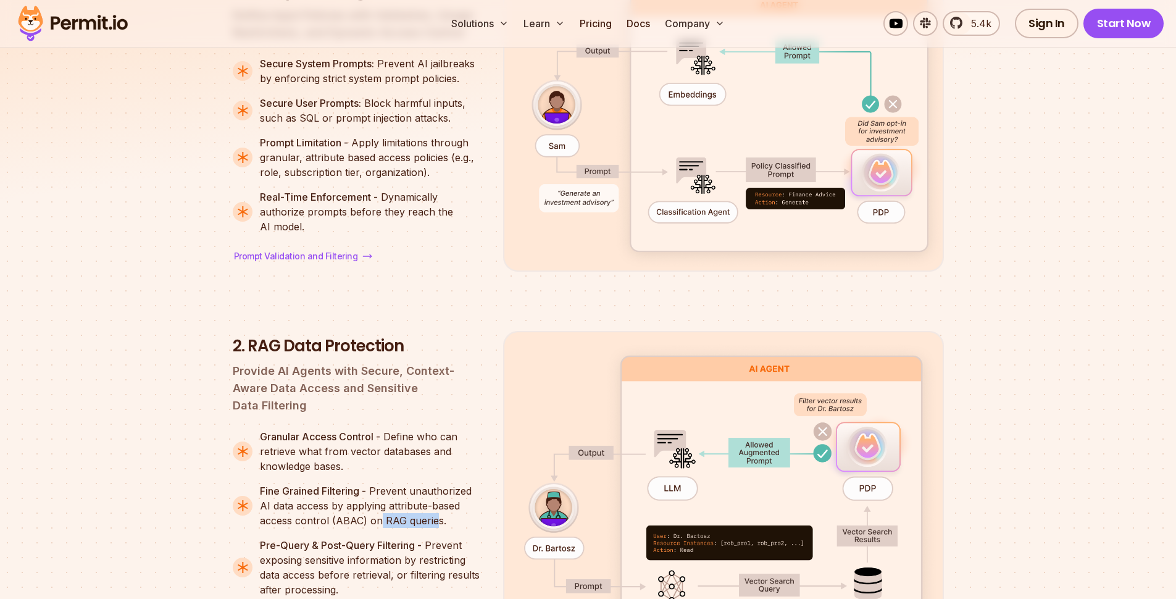
scroll to position [1776, 0]
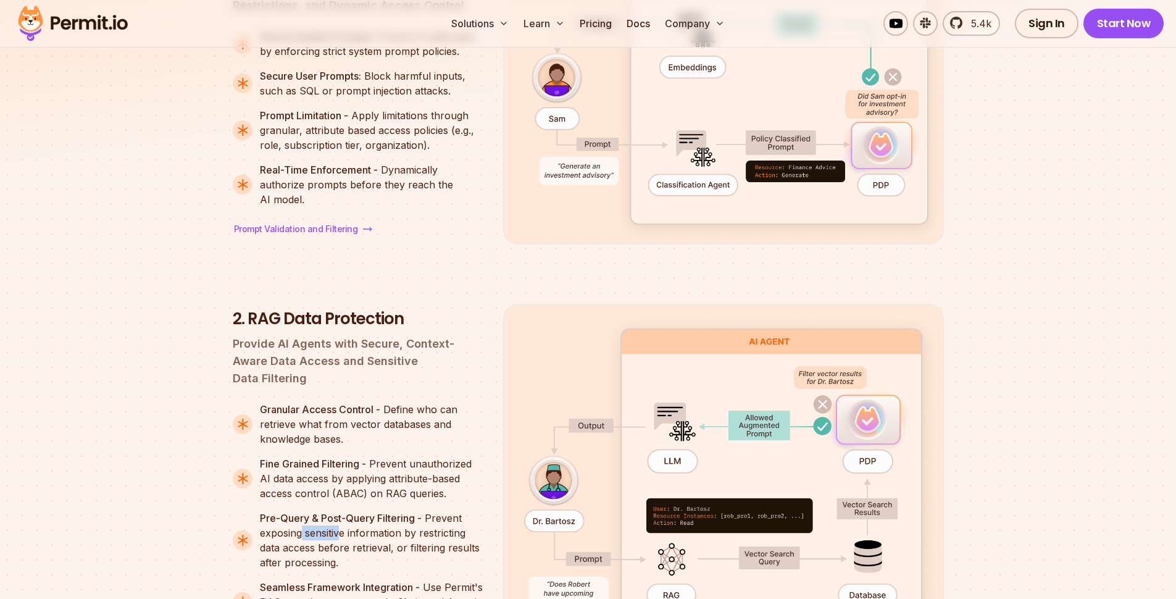
drag, startPoint x: 303, startPoint y: 384, endPoint x: 356, endPoint y: 383, distance: 53.1
click at [341, 511] on p "Pre-Query & Post-Query Filtering - Prevent exposing sensitive information by re…" at bounding box center [372, 540] width 224 height 59
drag, startPoint x: 288, startPoint y: 396, endPoint x: 335, endPoint y: 395, distance: 47.0
click at [334, 511] on p "Pre-Query & Post-Query Filtering - Prevent exposing sensitive information by re…" at bounding box center [372, 540] width 224 height 59
click at [373, 511] on p "Pre-Query & Post-Query Filtering - Prevent exposing sensitive information by re…" at bounding box center [372, 540] width 224 height 59
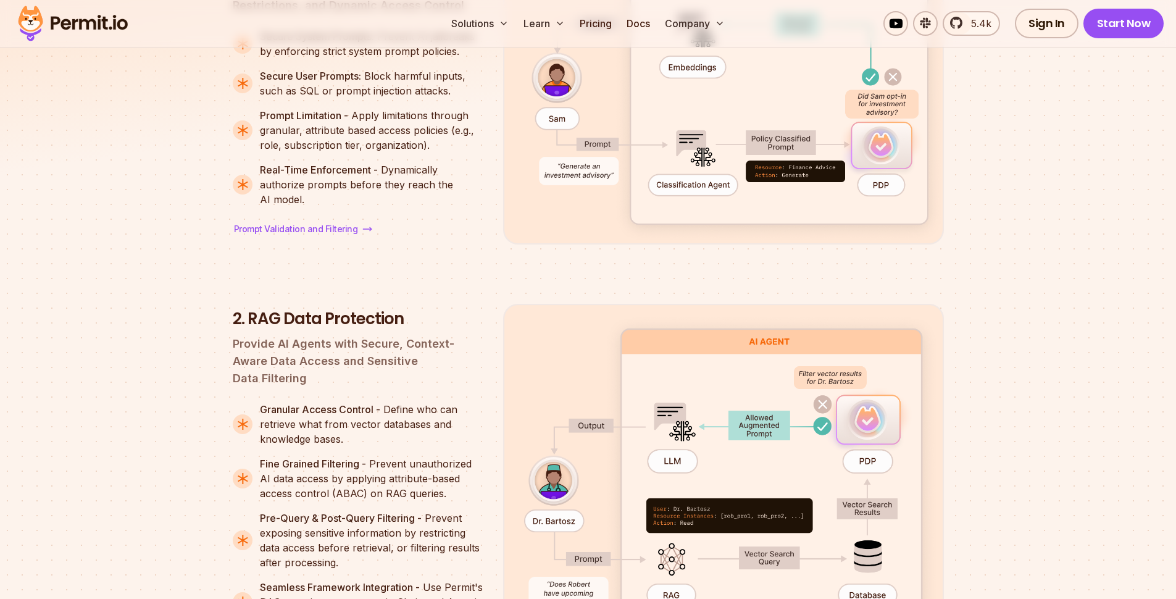
click at [415, 511] on p "Pre-Query & Post-Query Filtering - Prevent exposing sensitive information by re…" at bounding box center [372, 540] width 224 height 59
drag, startPoint x: 281, startPoint y: 433, endPoint x: 320, endPoint y: 436, distance: 39.0
click at [287, 581] on strong "Seamless Framework Integration -" at bounding box center [340, 587] width 160 height 12
drag, startPoint x: 264, startPoint y: 450, endPoint x: 287, endPoint y: 450, distance: 22.8
click at [264, 580] on p "Seamless Framework Integration - Use Permit's RAG security components in Chain …" at bounding box center [372, 602] width 224 height 44
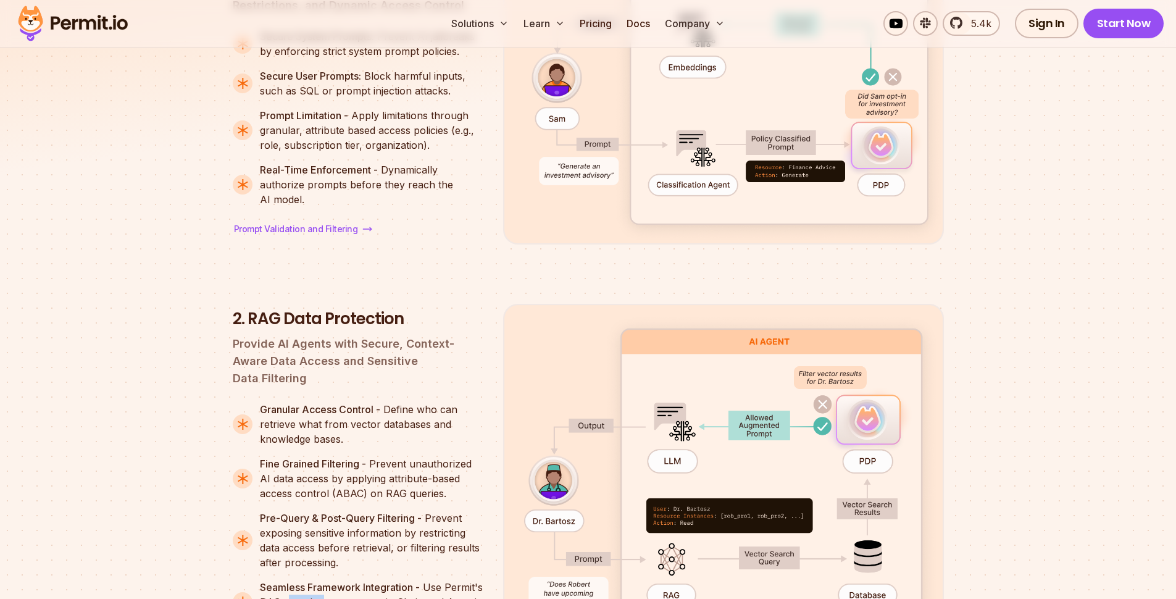
drag, startPoint x: 348, startPoint y: 449, endPoint x: 382, endPoint y: 446, distance: 33.5
click at [367, 580] on p "Seamless Framework Integration - Use Permit's RAG security components in Chain …" at bounding box center [372, 602] width 224 height 44
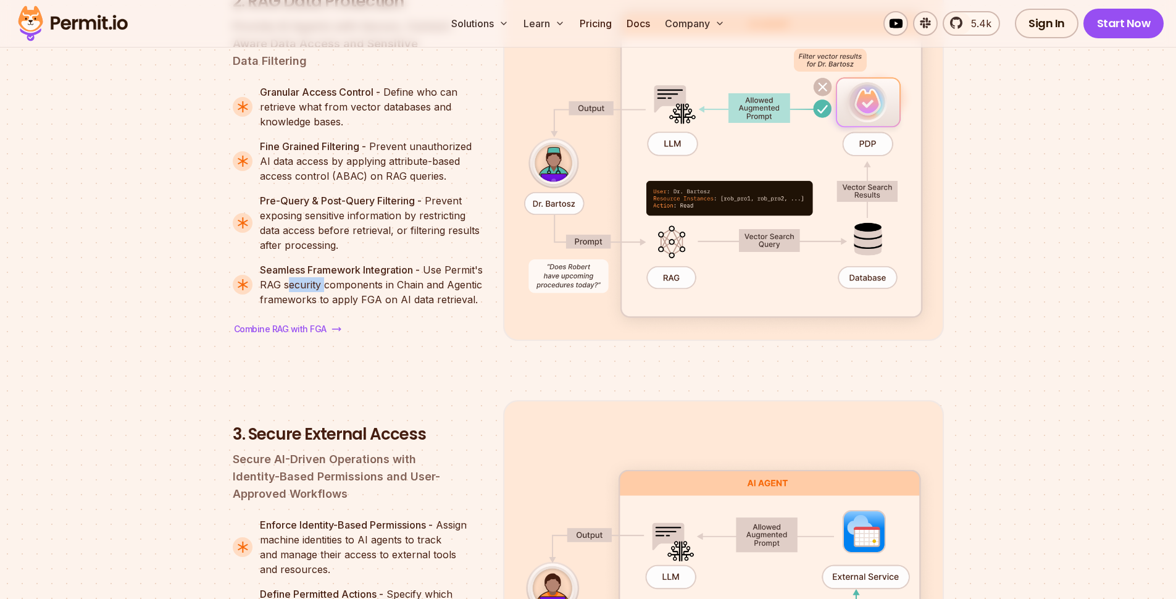
scroll to position [2133, 0]
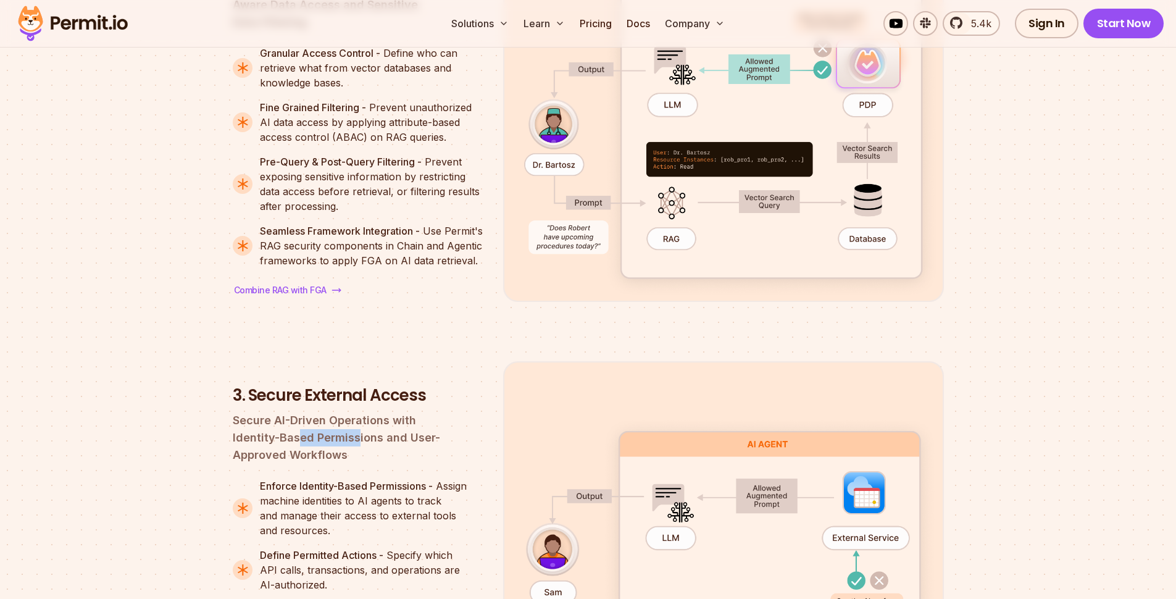
drag, startPoint x: 253, startPoint y: 313, endPoint x: 320, endPoint y: 312, distance: 66.7
click at [312, 412] on p "Secure AI-Driven Operations with Identity-Based Permissions and User-Approved W…" at bounding box center [358, 438] width 251 height 52
drag, startPoint x: 376, startPoint y: 312, endPoint x: 402, endPoint y: 312, distance: 25.9
click at [396, 412] on p "Secure AI-Driven Operations with Identity-Based Permissions and User-Approved W…" at bounding box center [358, 438] width 251 height 52
drag, startPoint x: 248, startPoint y: 323, endPoint x: 335, endPoint y: 326, distance: 86.5
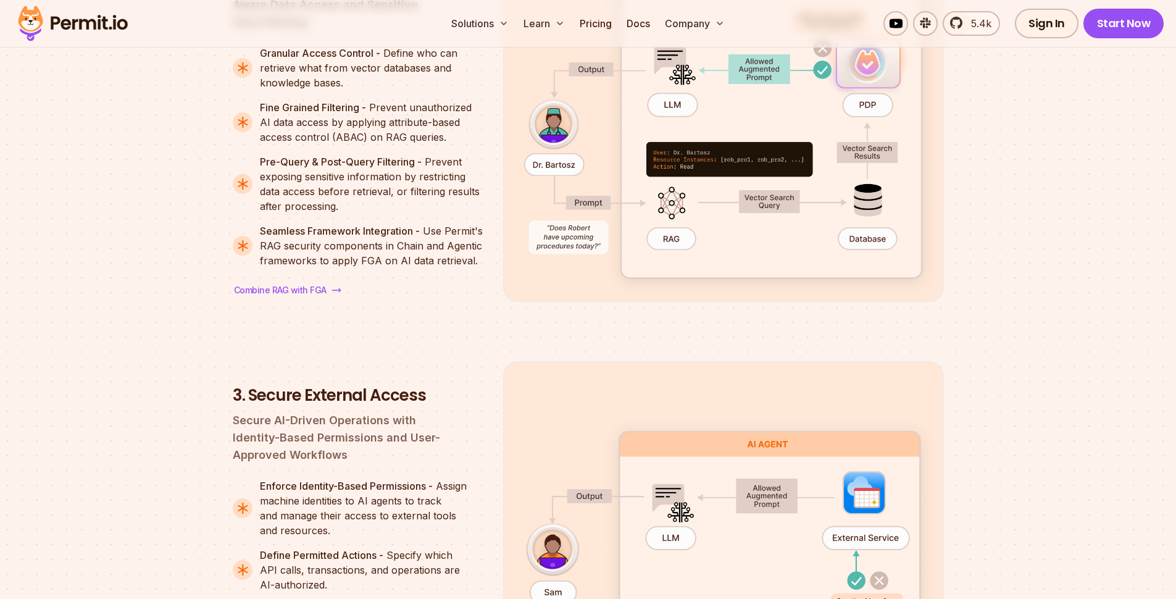
click at [256, 412] on p "Secure AI-Driven Operations with Identity-Based Permissions and User-Approved W…" at bounding box center [358, 438] width 251 height 52
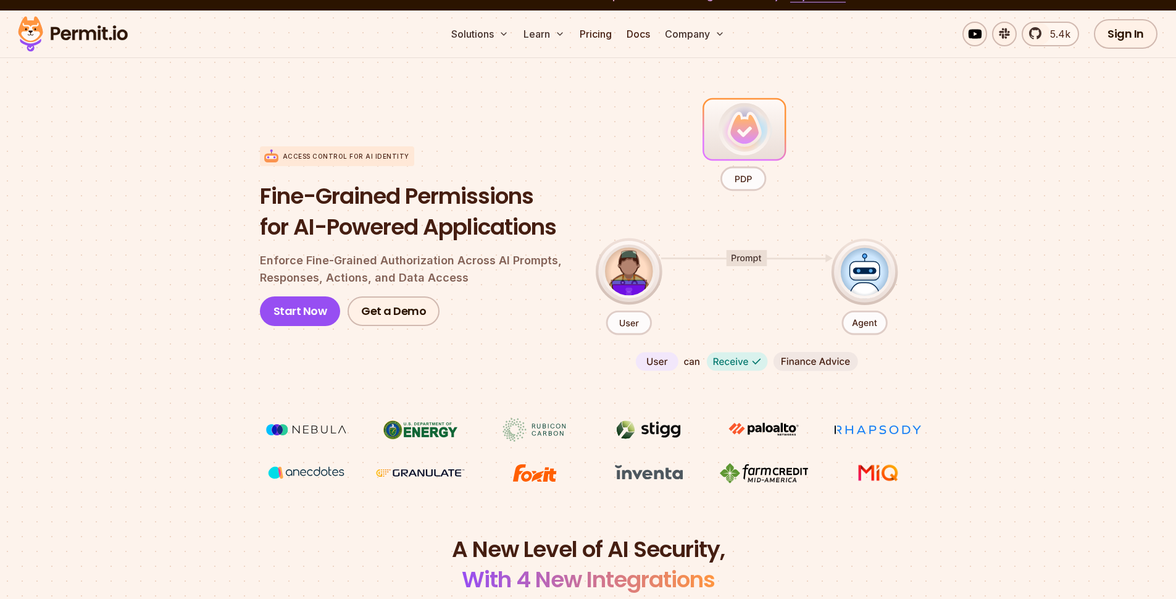
scroll to position [0, 0]
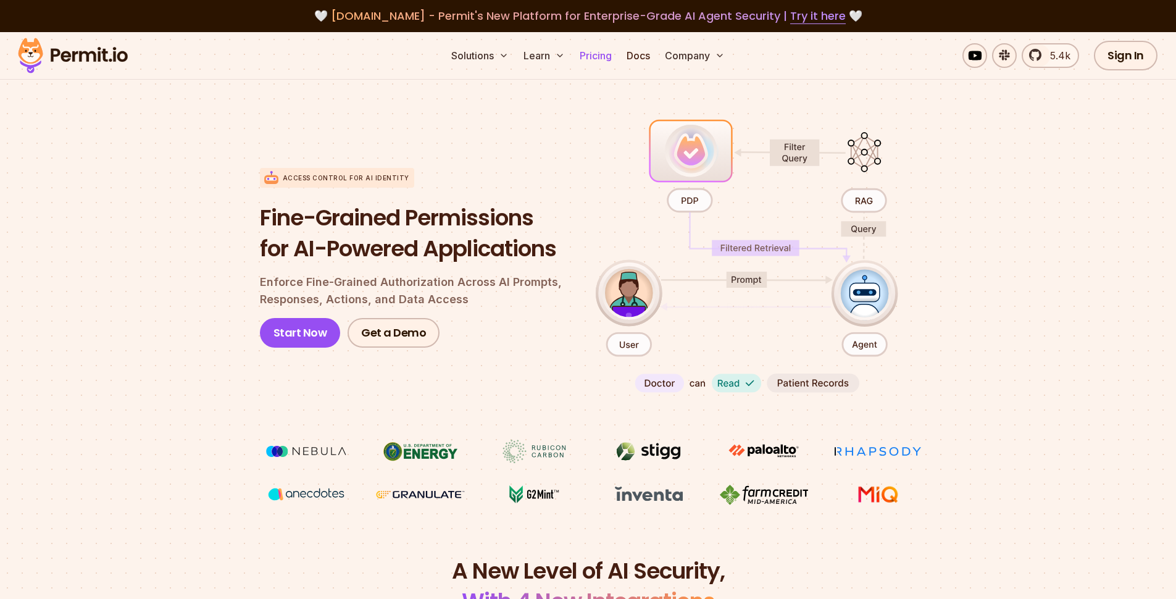
click at [595, 55] on link "Pricing" at bounding box center [596, 55] width 42 height 25
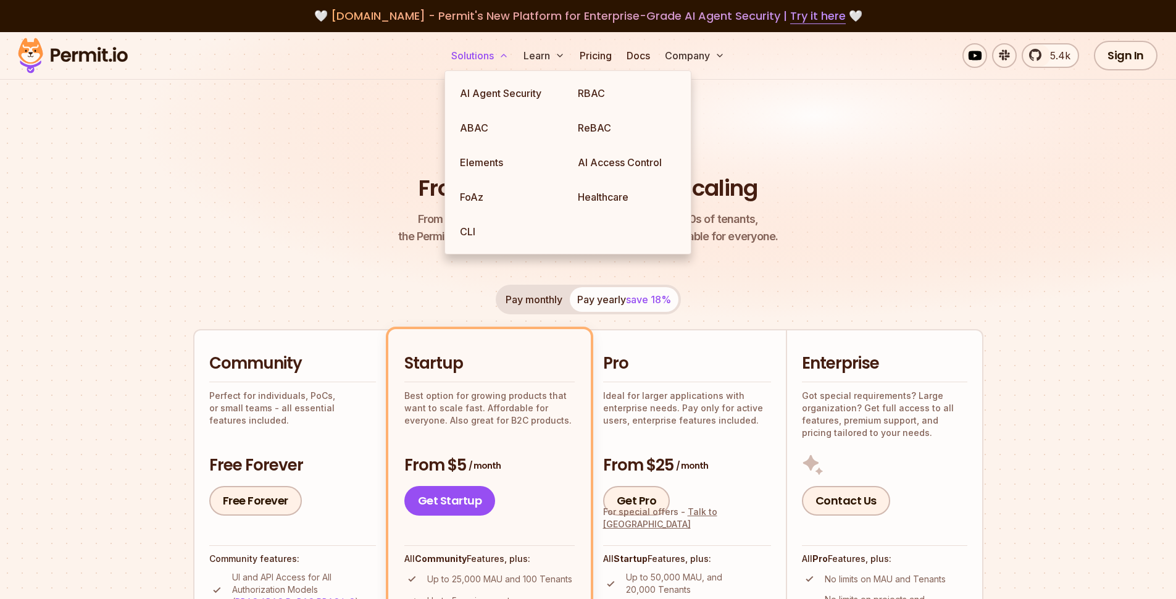
click at [484, 52] on button "Solutions" at bounding box center [479, 55] width 67 height 25
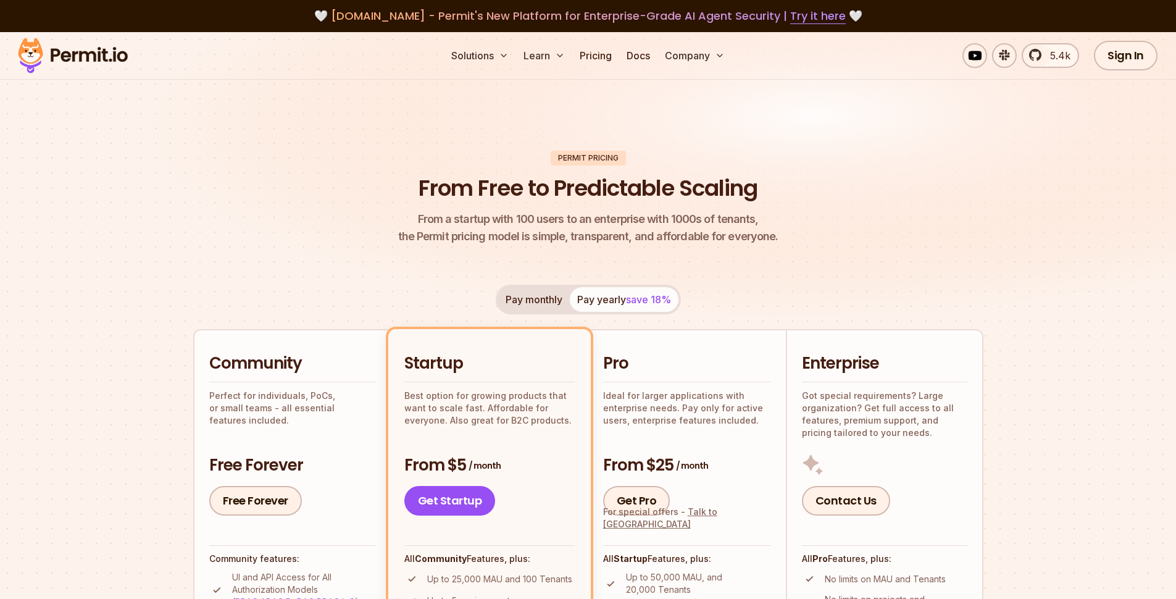
click at [886, 128] on img at bounding box center [588, 189] width 1176 height 314
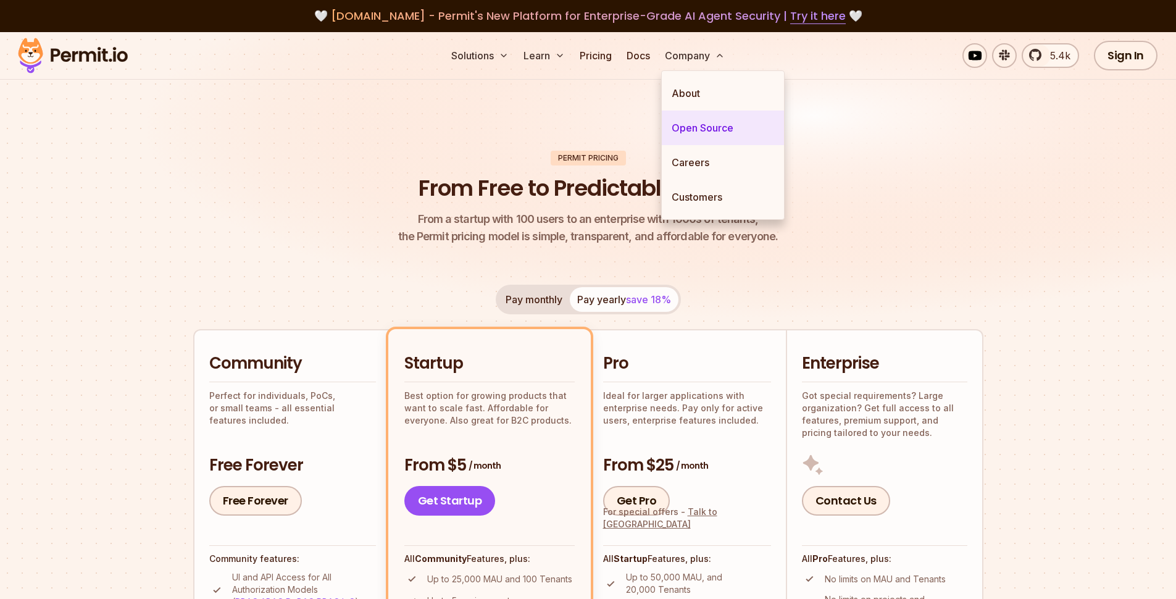
click at [705, 128] on link "Open Source" at bounding box center [723, 128] width 122 height 35
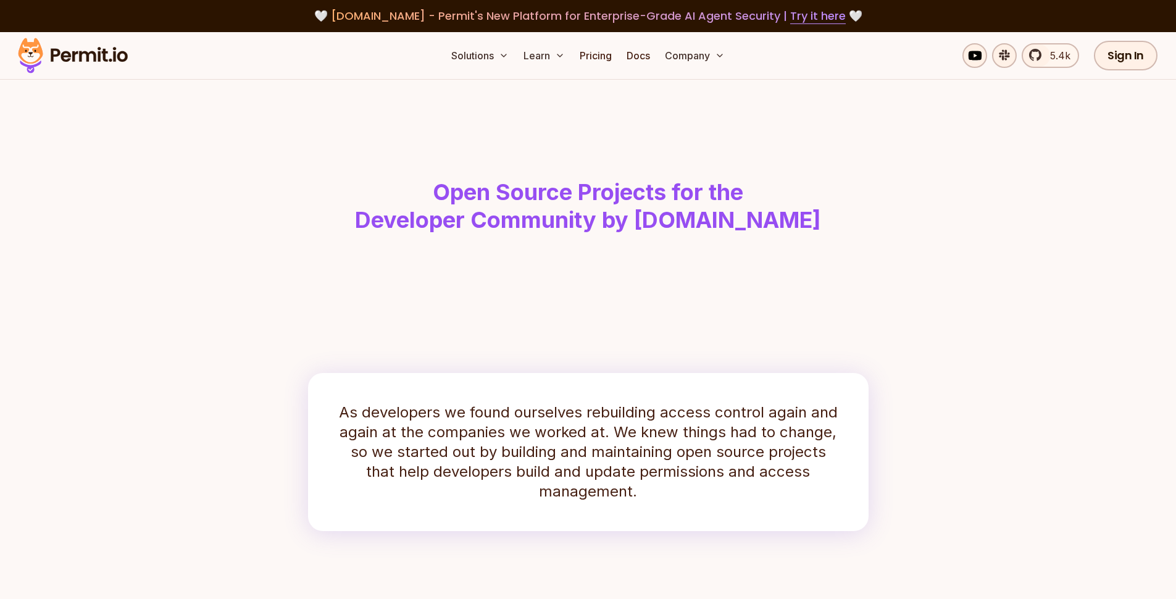
click at [777, 110] on header "Open Source Projects for the Developer Community by Permit.io" at bounding box center [588, 182] width 790 height 204
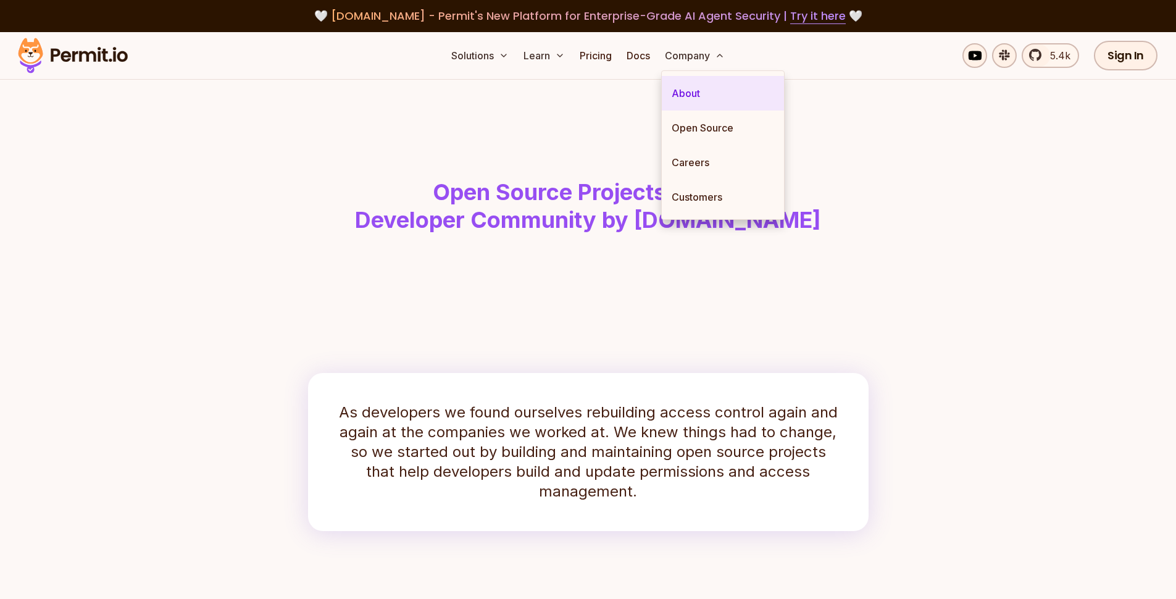
click at [694, 93] on link "About" at bounding box center [723, 93] width 122 height 35
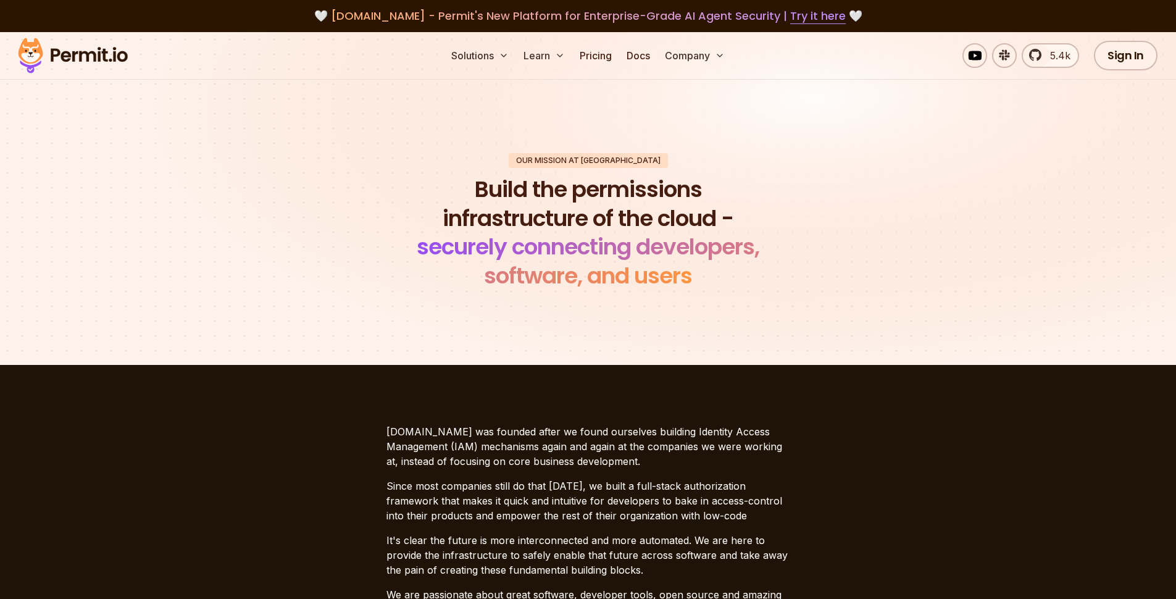
click at [933, 246] on div "Our mission at Permit Build the permissions infrastructure of the cloud - secur…" at bounding box center [588, 222] width 864 height 138
drag, startPoint x: 529, startPoint y: 450, endPoint x: 621, endPoint y: 445, distance: 92.8
click at [611, 445] on p "Permit.io was founded after we found ourselves building Identity Access Managem…" at bounding box center [589, 446] width 404 height 44
drag, startPoint x: 445, startPoint y: 485, endPoint x: 580, endPoint y: 492, distance: 134.8
click at [572, 492] on p "Since most companies still do that today, we built a full-stack authorization f…" at bounding box center [589, 501] width 404 height 44
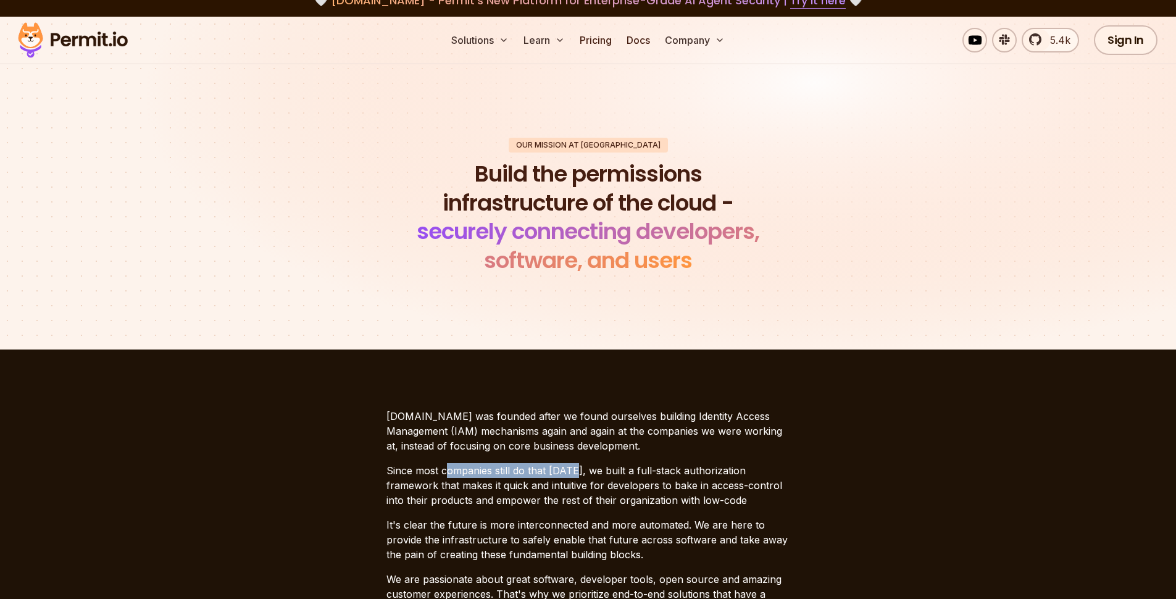
scroll to position [23, 0]
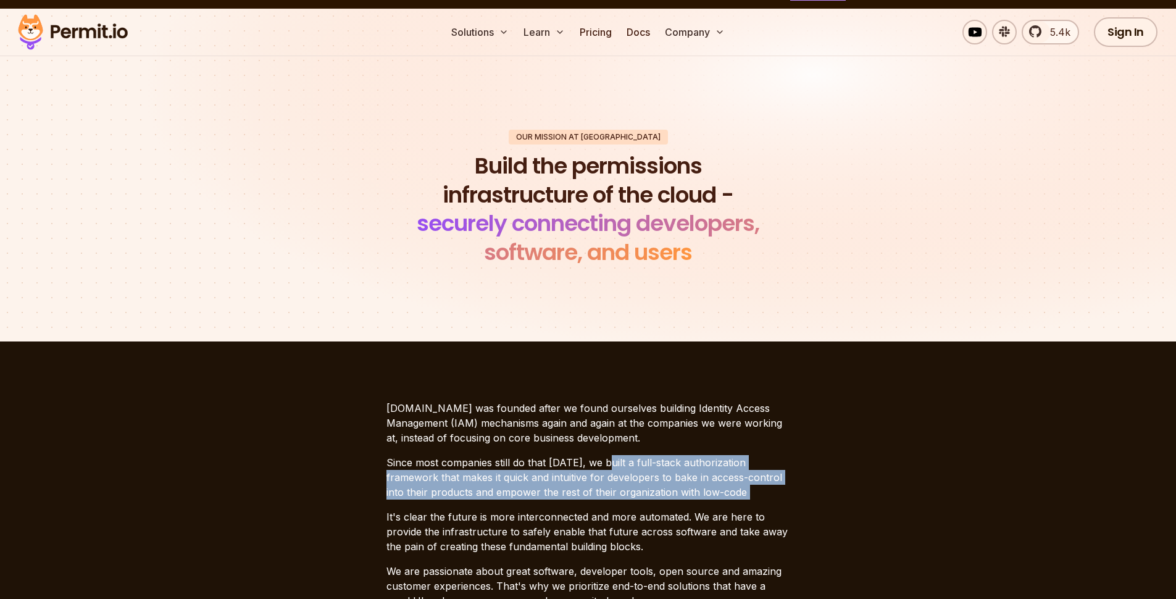
drag, startPoint x: 648, startPoint y: 480, endPoint x: 663, endPoint y: 506, distance: 29.7
click at [663, 506] on div "Permit.io was founded after we found ourselves building Identity Access Managem…" at bounding box center [589, 504] width 404 height 207
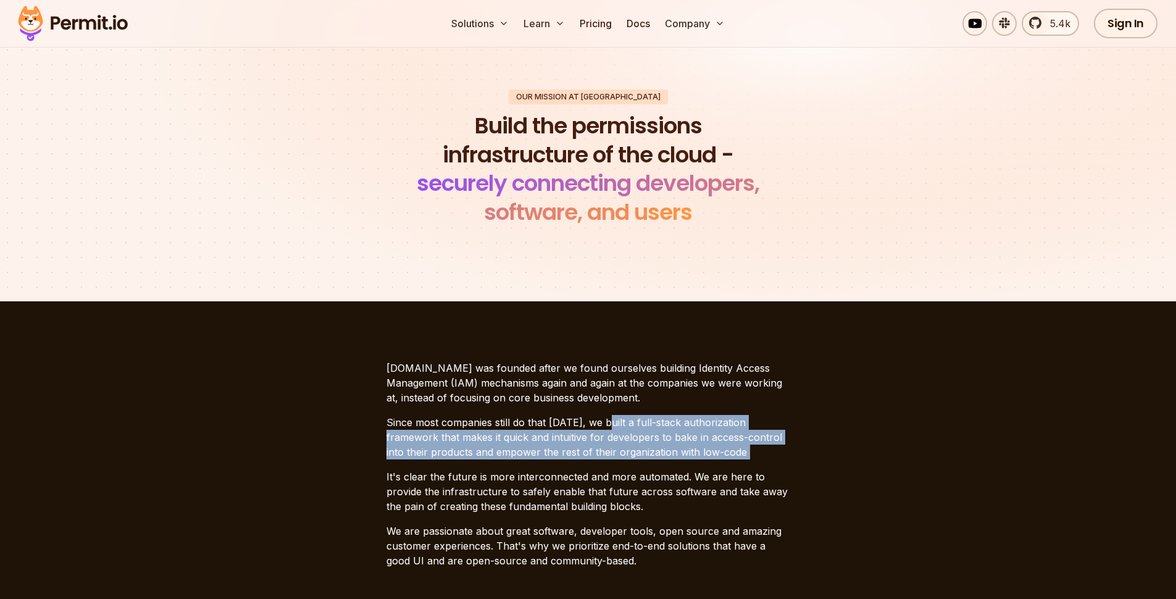
scroll to position [100, 0]
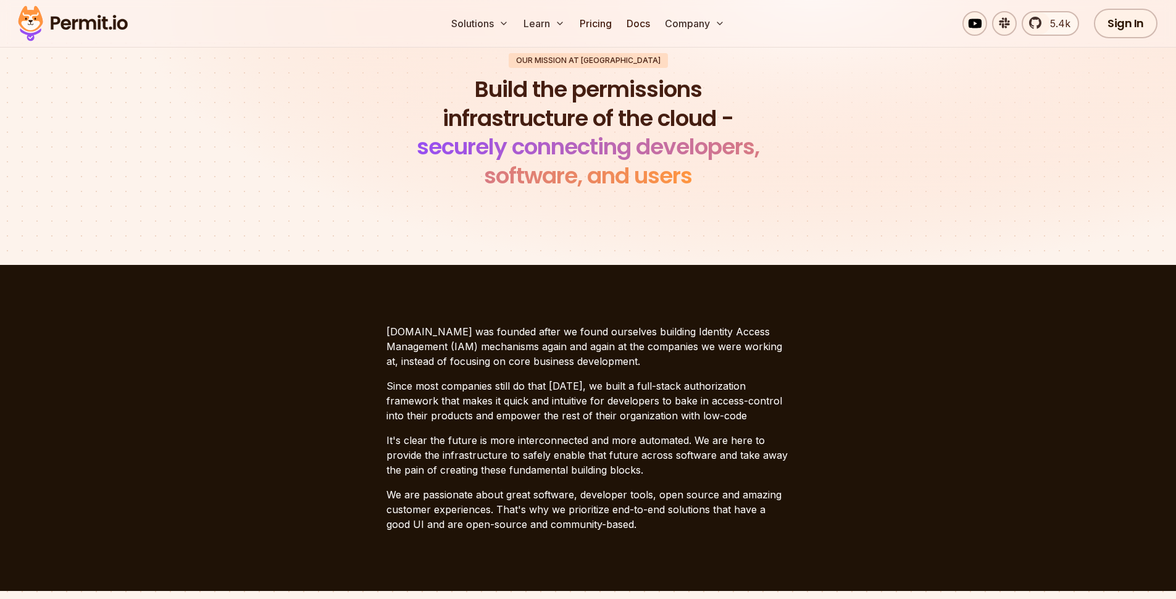
click at [499, 451] on p "It's clear the future is more interconnected and more automated. We are here to…" at bounding box center [589, 455] width 404 height 44
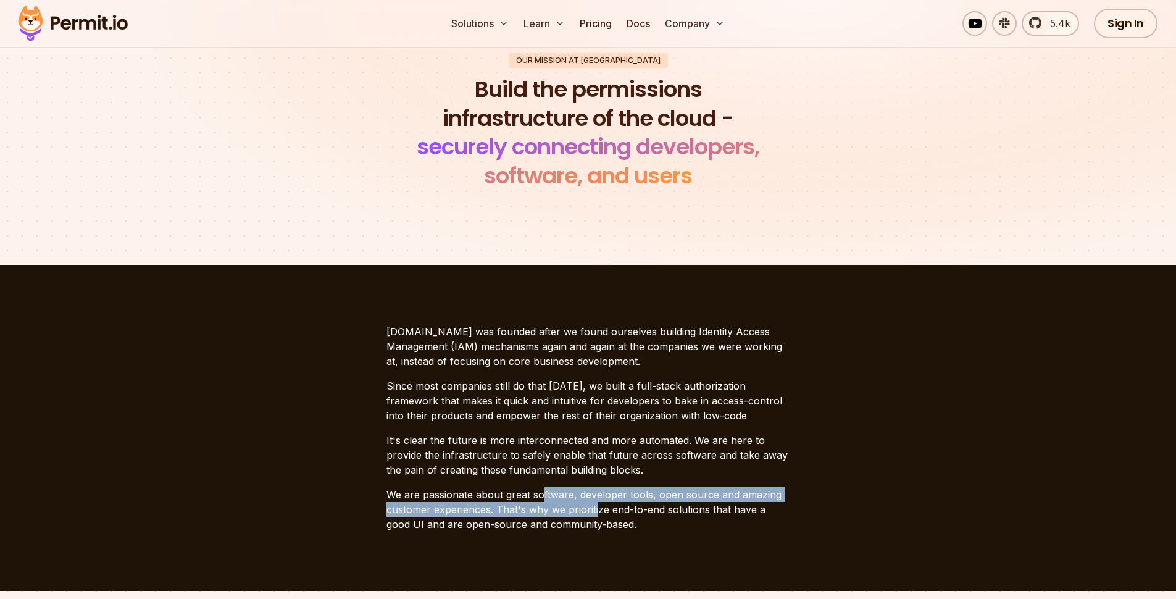
drag, startPoint x: 562, startPoint y: 500, endPoint x: 598, endPoint y: 505, distance: 36.8
click at [598, 505] on p "We are passionate about great software, developer tools, open source and amazin…" at bounding box center [589, 509] width 404 height 44
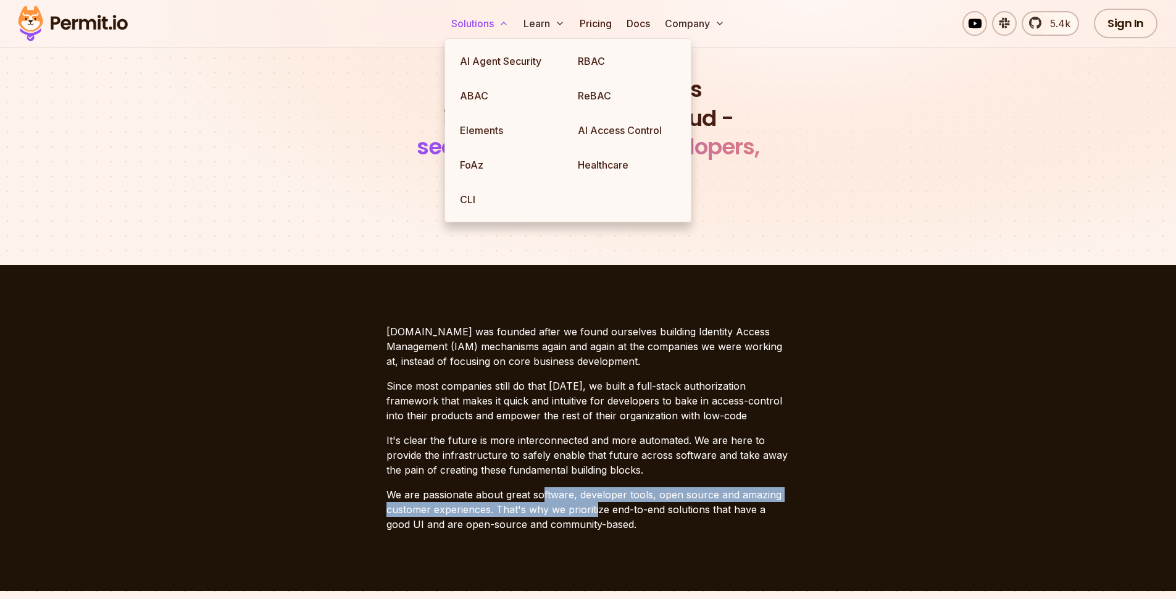
click at [496, 25] on button "Solutions" at bounding box center [479, 23] width 67 height 25
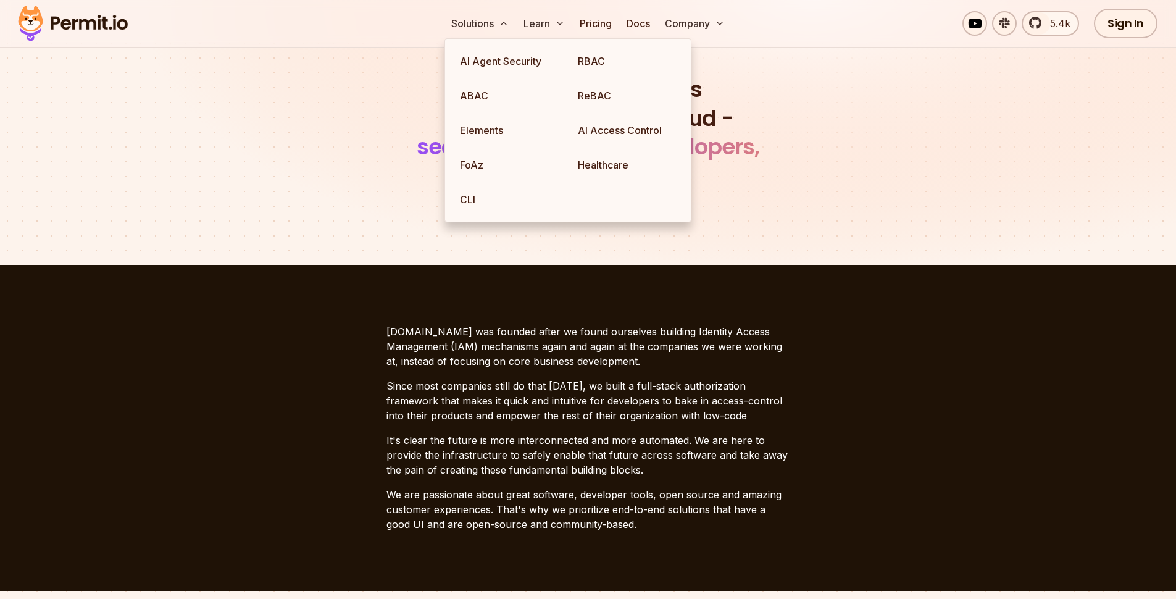
click at [900, 72] on div "Our mission at Permit Build the permissions infrastructure of the cloud - secur…" at bounding box center [588, 122] width 864 height 138
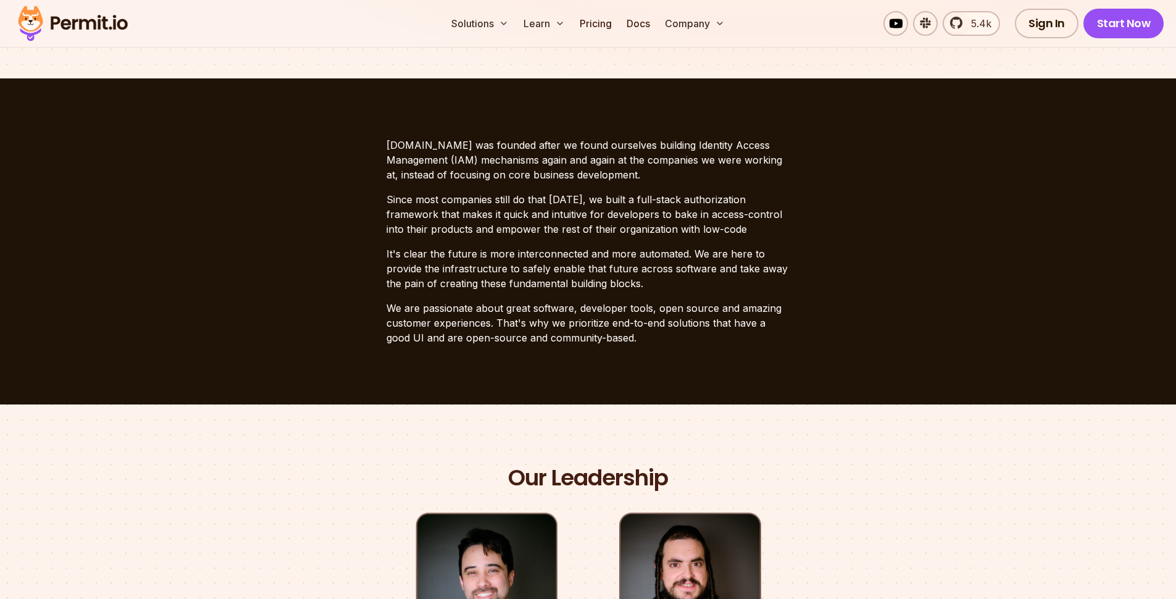
scroll to position [0, 0]
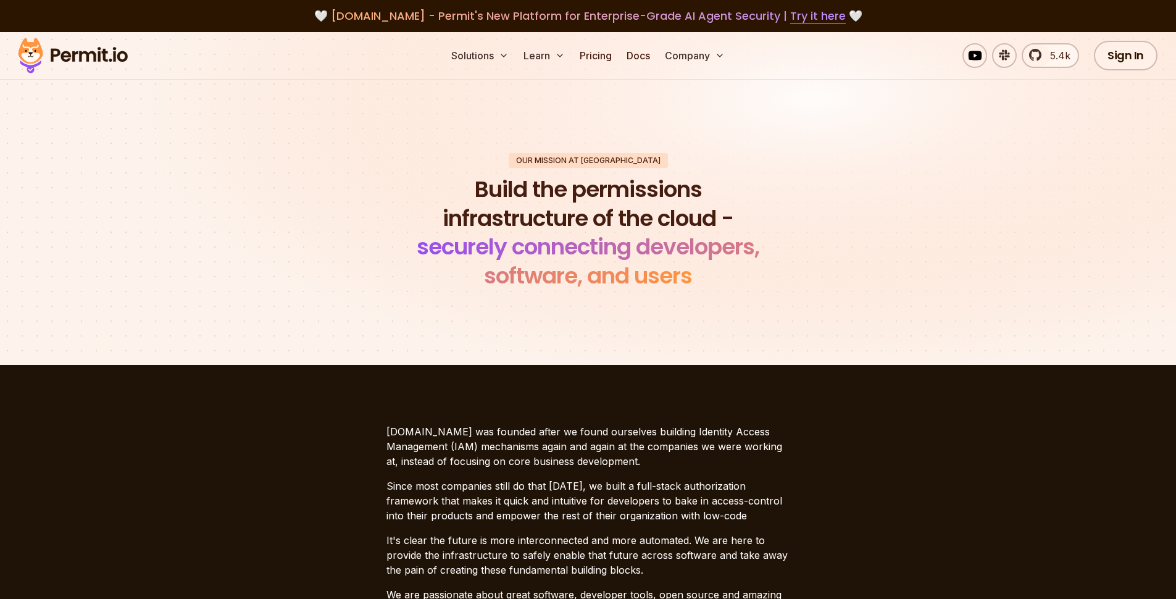
click at [90, 59] on img at bounding box center [72, 56] width 121 height 42
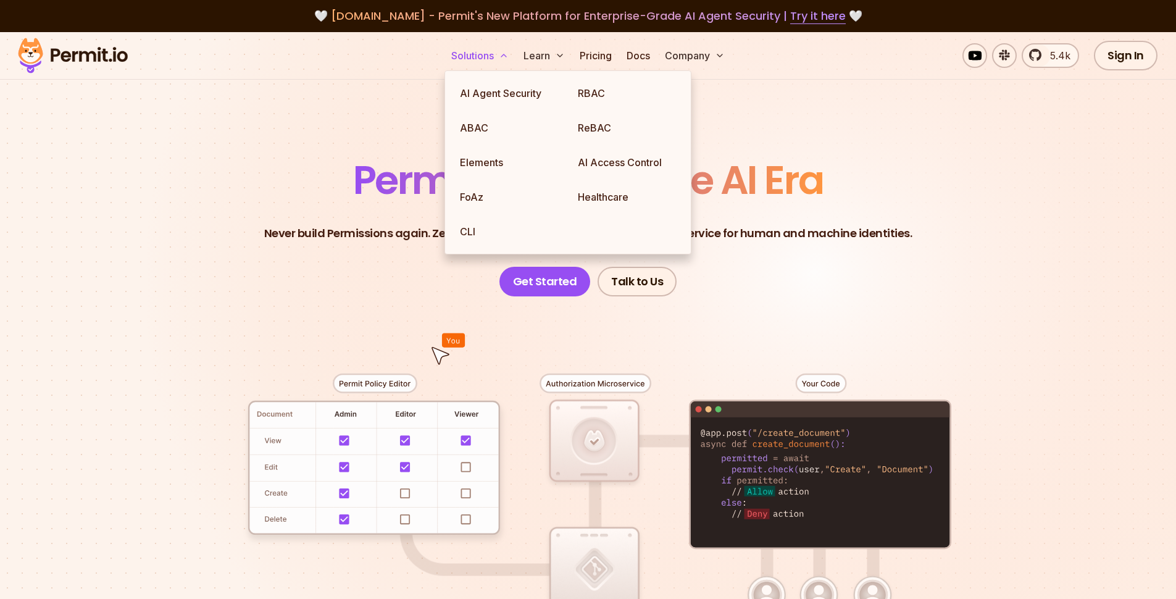
click at [478, 53] on button "Solutions" at bounding box center [479, 55] width 67 height 25
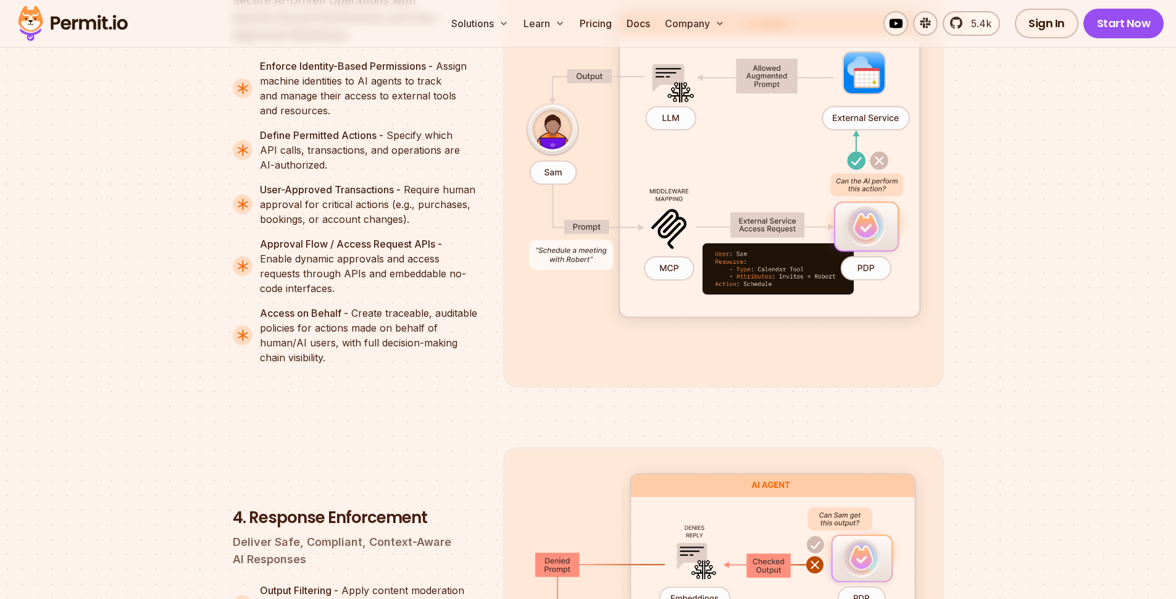
scroll to position [2616, 0]
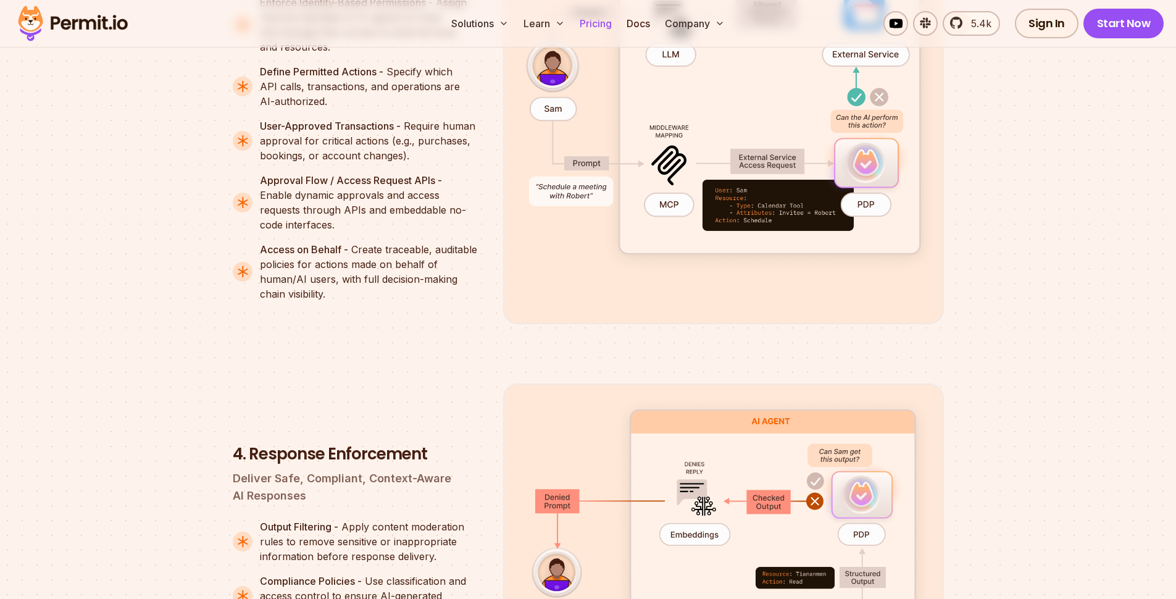
click at [603, 23] on link "Pricing" at bounding box center [596, 23] width 42 height 25
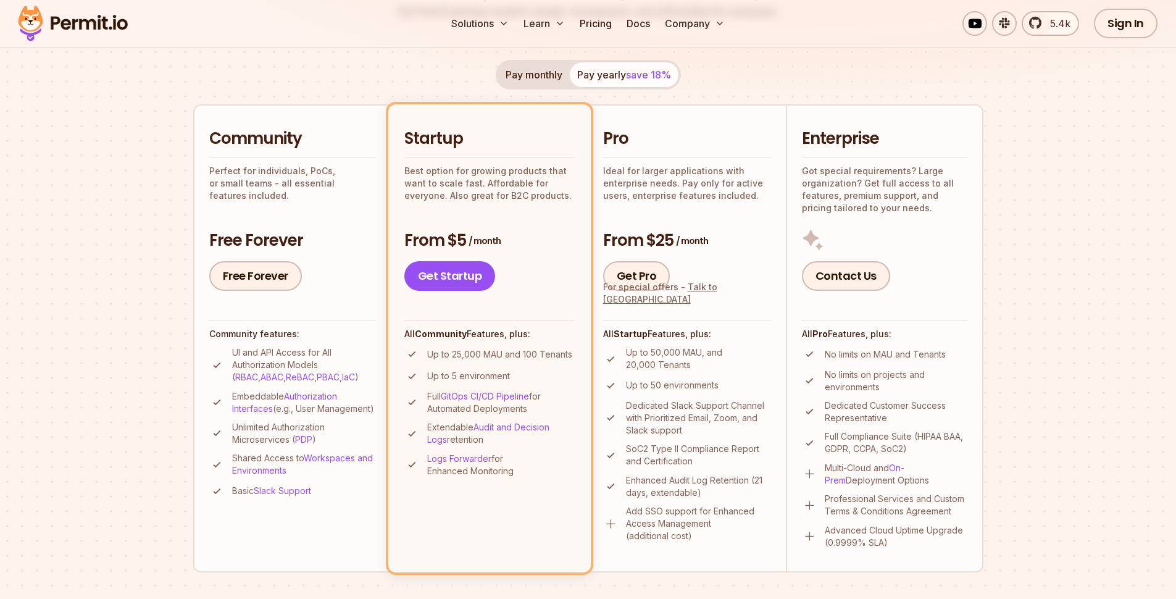
scroll to position [233, 0]
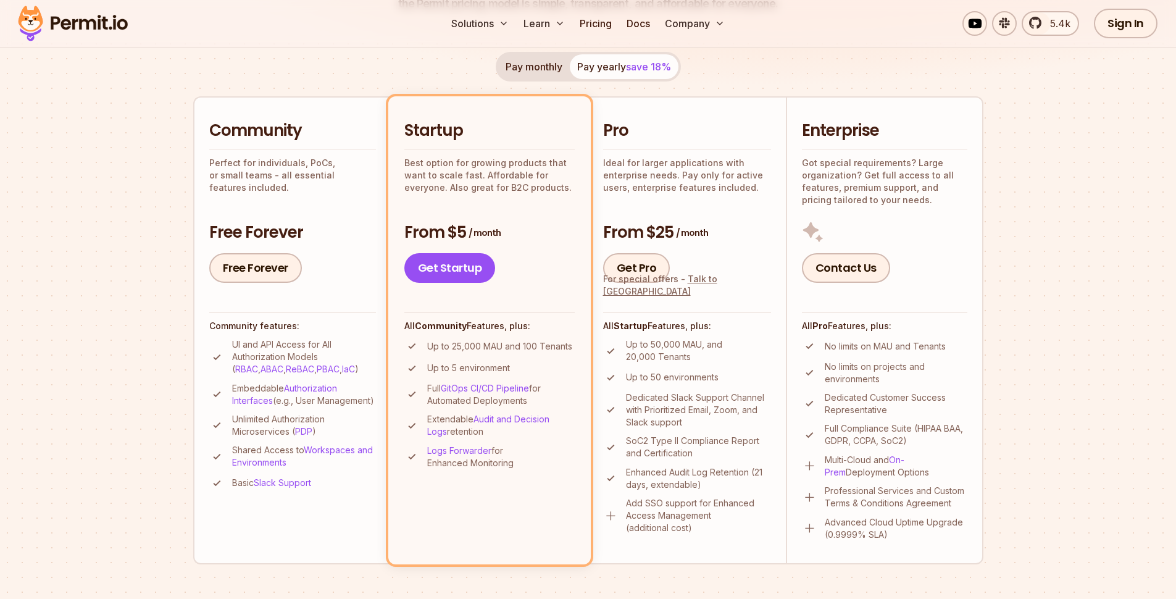
click at [96, 169] on section "Permit Pricing From Free to Predictable Scaling From a startup with 100 users t…" at bounding box center [588, 467] width 1176 height 1336
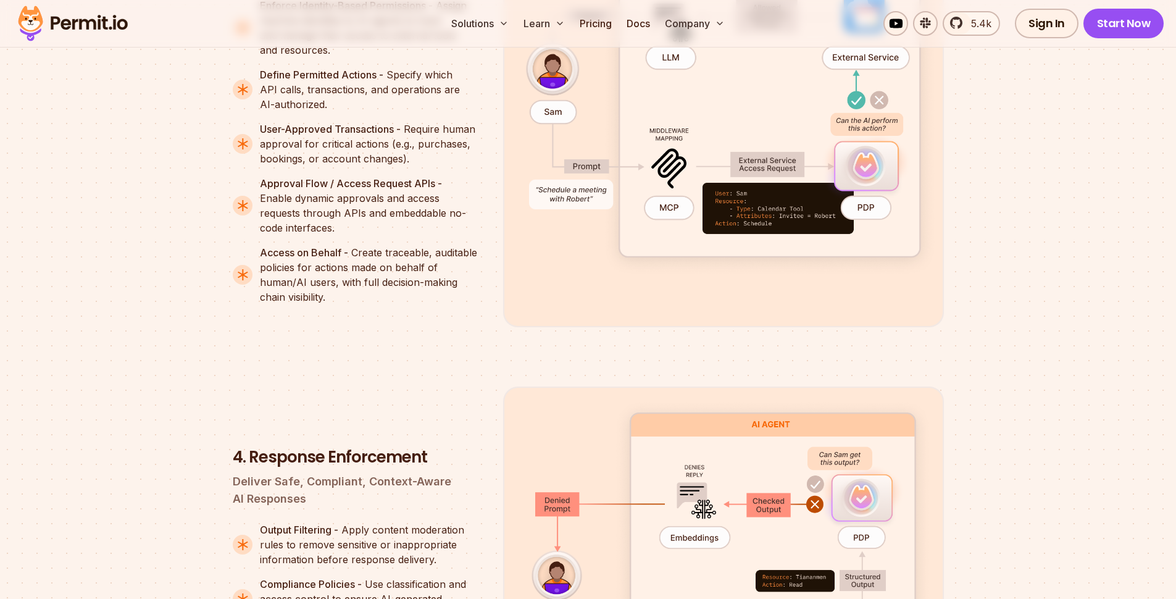
scroll to position [2624, 0]
